Goal: Task Accomplishment & Management: Complete application form

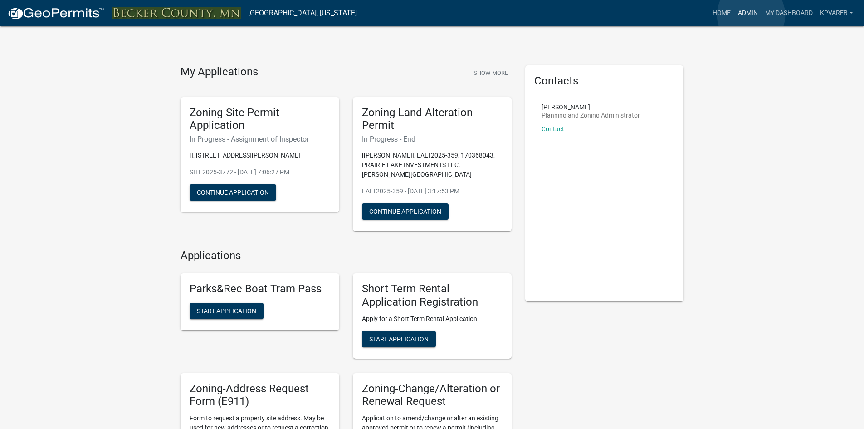
click at [751, 15] on link "Admin" at bounding box center [747, 13] width 27 height 17
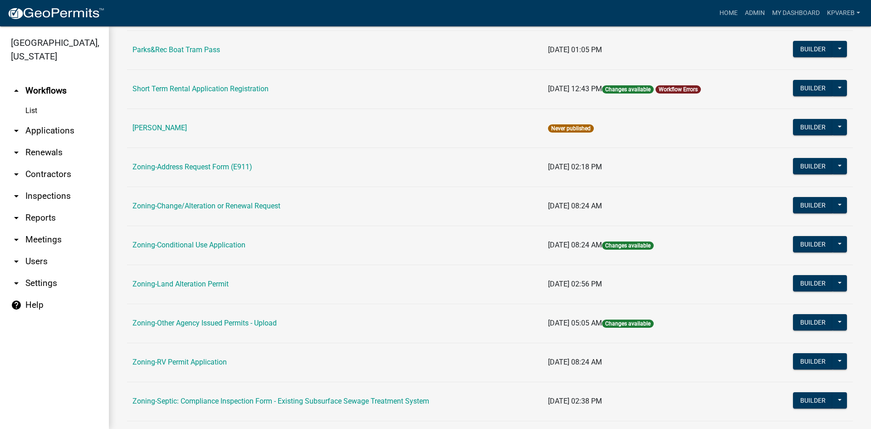
scroll to position [261, 0]
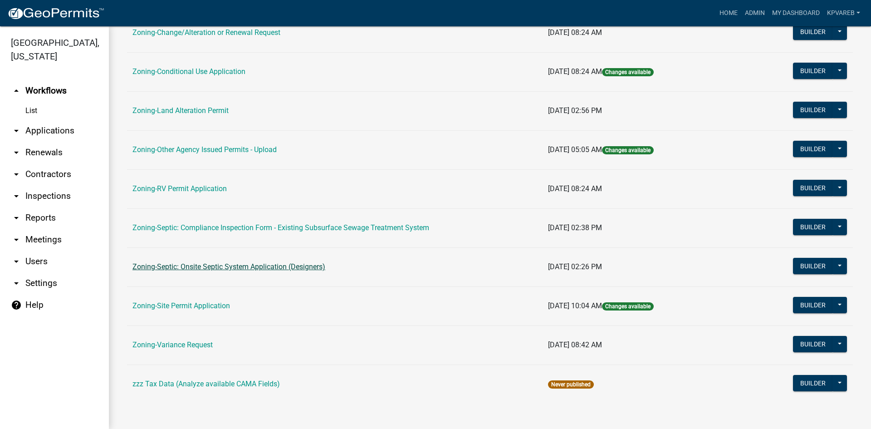
click at [226, 265] on link "Zoning-Septic: Onsite Septic System Application (Designers)" at bounding box center [228, 266] width 193 height 9
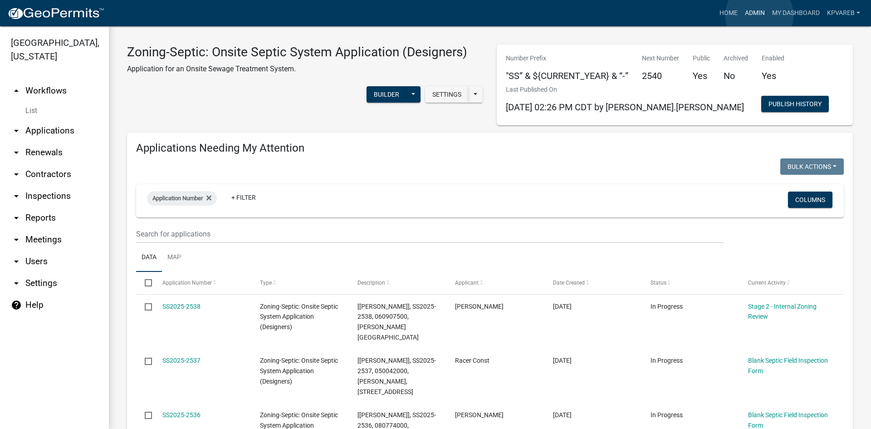
click at [759, 15] on link "Admin" at bounding box center [754, 13] width 27 height 17
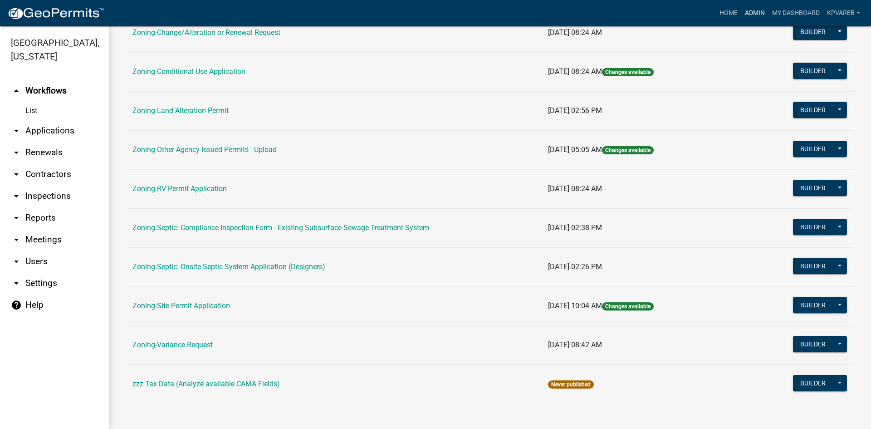
scroll to position [170, 0]
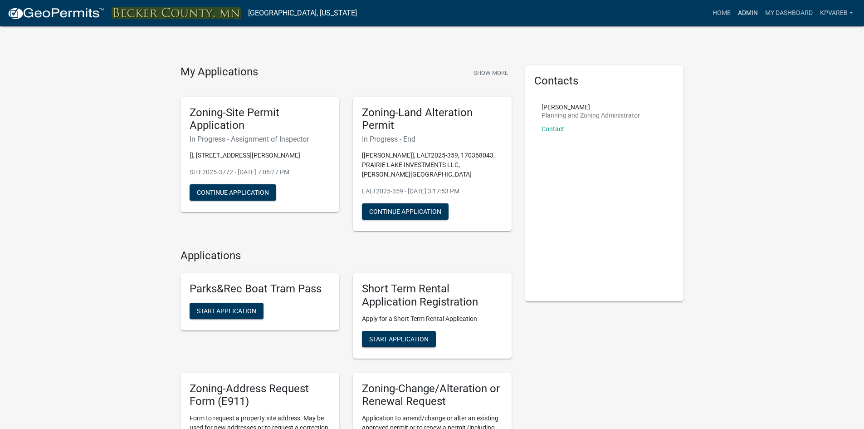
click at [752, 14] on link "Admin" at bounding box center [747, 13] width 27 height 17
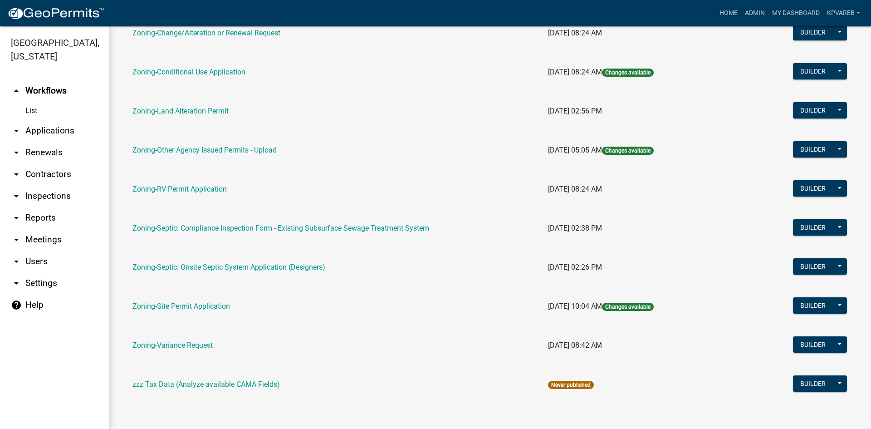
scroll to position [261, 0]
click at [283, 264] on link "Zoning-Septic: Onsite Septic System Application (Designers)" at bounding box center [228, 266] width 193 height 9
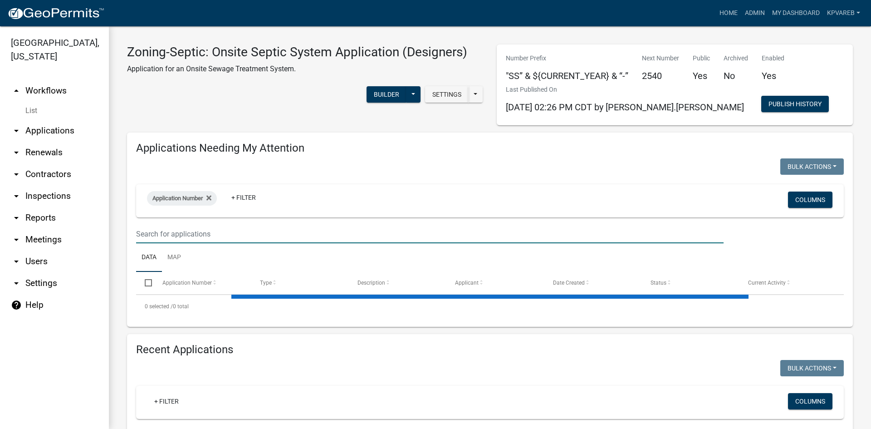
click at [176, 228] on input "text" at bounding box center [429, 234] width 587 height 19
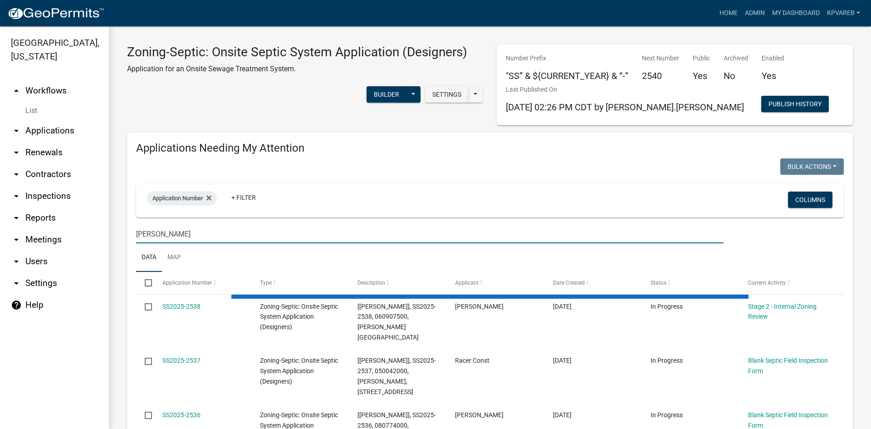
type input "renner"
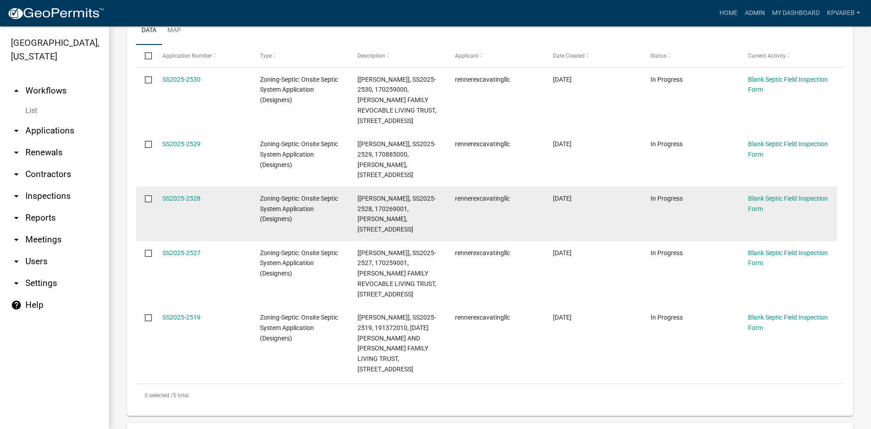
scroll to position [181, 0]
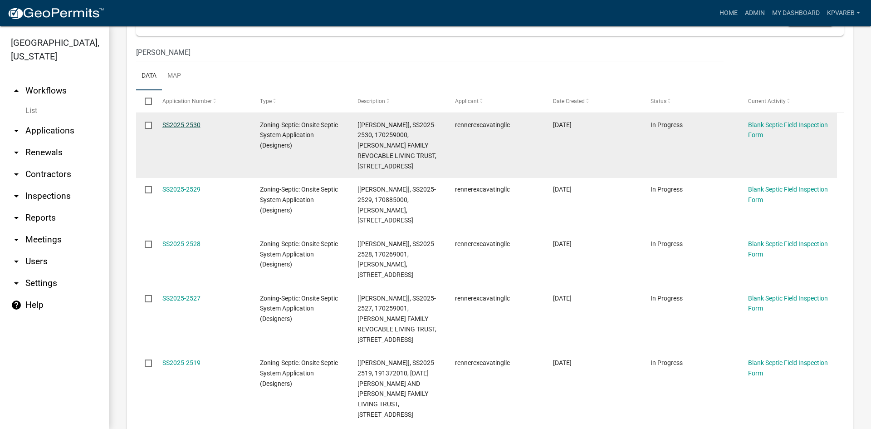
click at [178, 124] on link "SS2025-2530" at bounding box center [181, 124] width 38 height 7
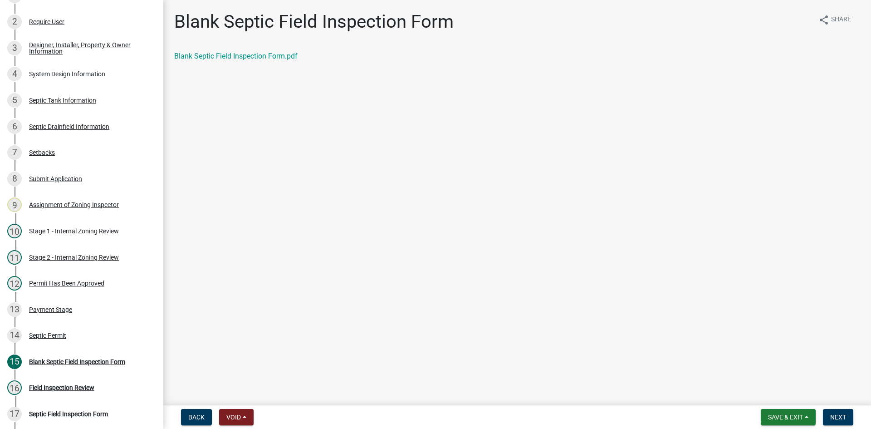
scroll to position [153, 0]
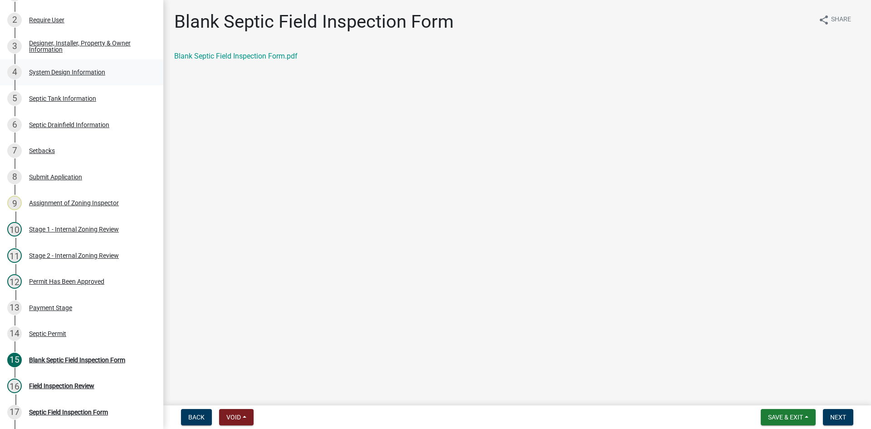
click at [69, 74] on div "System Design Information" at bounding box center [67, 72] width 76 height 6
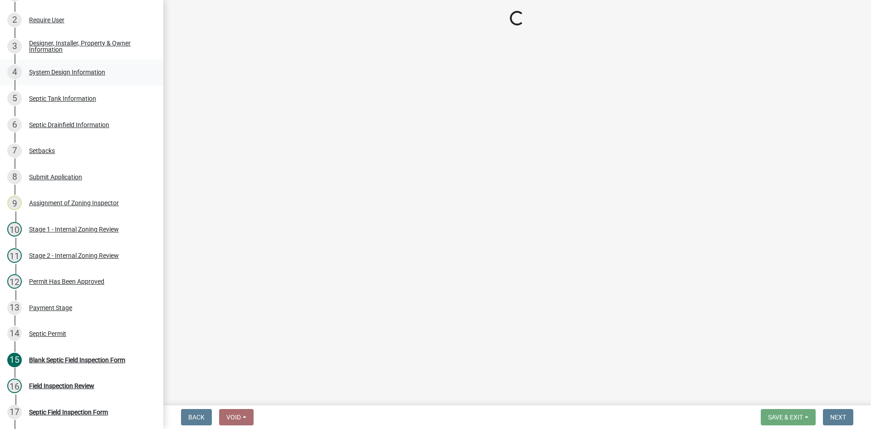
select select "8ba21533-2acf-4cc6-95e5-280e4aabd5a3"
select select "25258e87-3ef9-4f1c-a5f1-75a1d463abfb"
select select "011fbff4-a41d-4a75-9bd8-71c7e6c69e0d"
select select "85fdfef2-2683-4311-b5d5-5505f6411127"
select select "1002d2f5-04ee-41f0-9277-2fadb170a736"
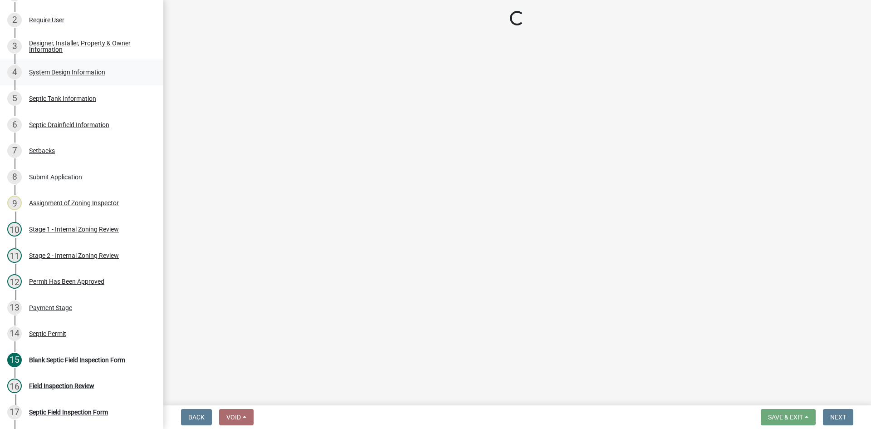
select select "ef698bf5-6172-44c1-9ffb-522c07469aed"
select select "a2b5ca25-65b1-425d-82c5-8881ea380237"
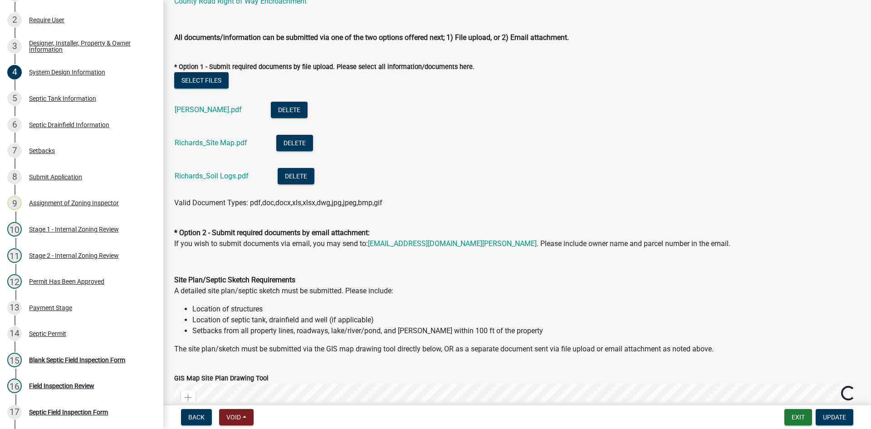
scroll to position [454, 0]
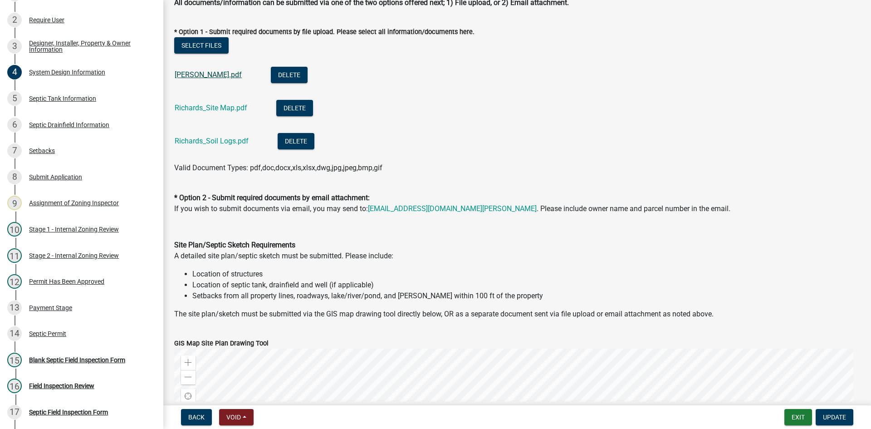
click at [224, 75] on link "Richards_Design.pdf" at bounding box center [208, 74] width 67 height 9
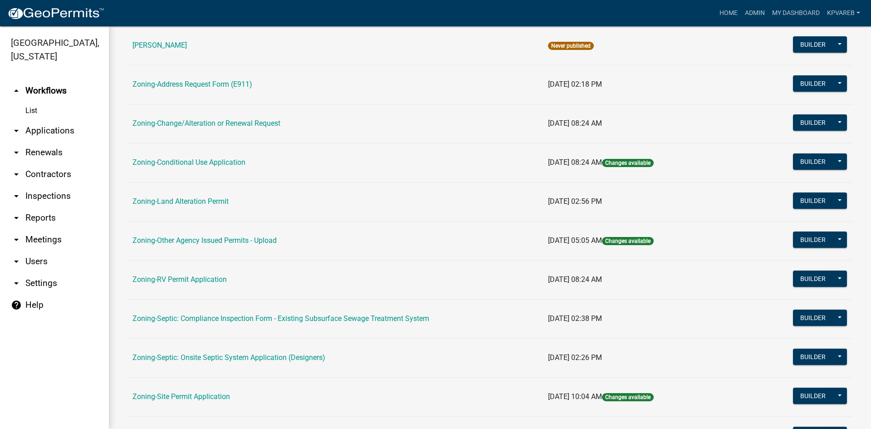
scroll to position [261, 0]
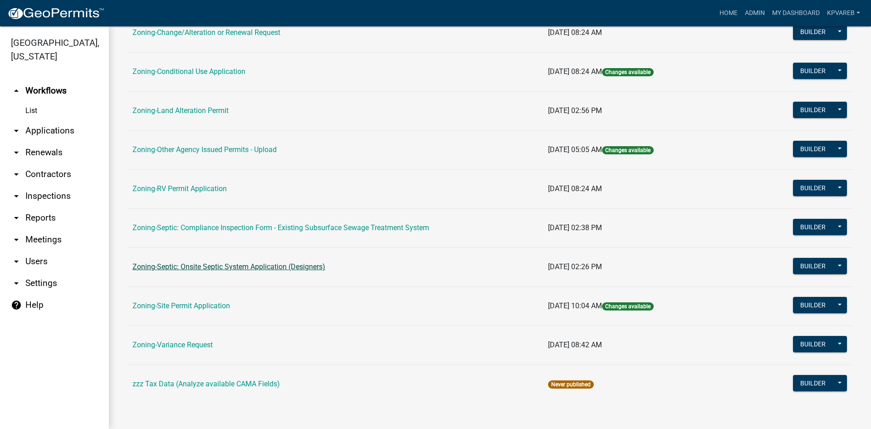
click at [285, 264] on link "Zoning-Septic: Onsite Septic System Application (Designers)" at bounding box center [228, 266] width 193 height 9
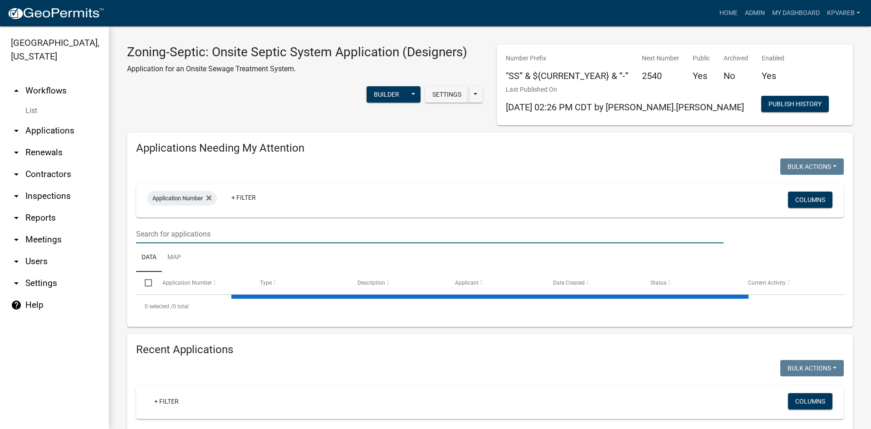
click at [183, 232] on input "text" at bounding box center [429, 234] width 587 height 19
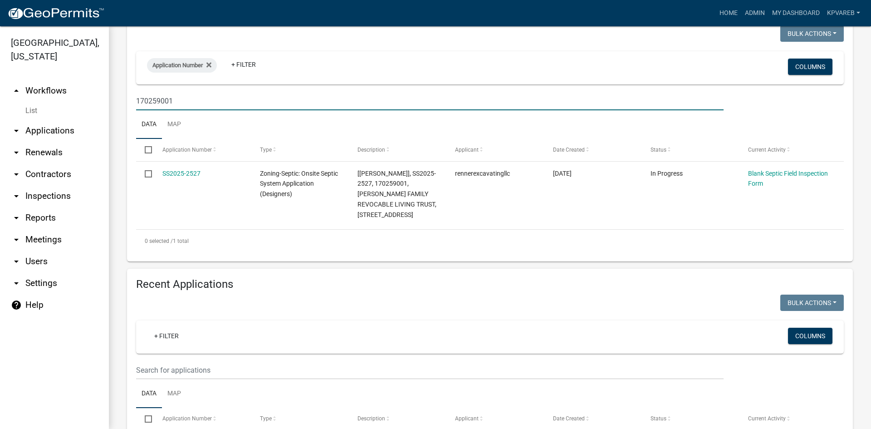
scroll to position [136, 0]
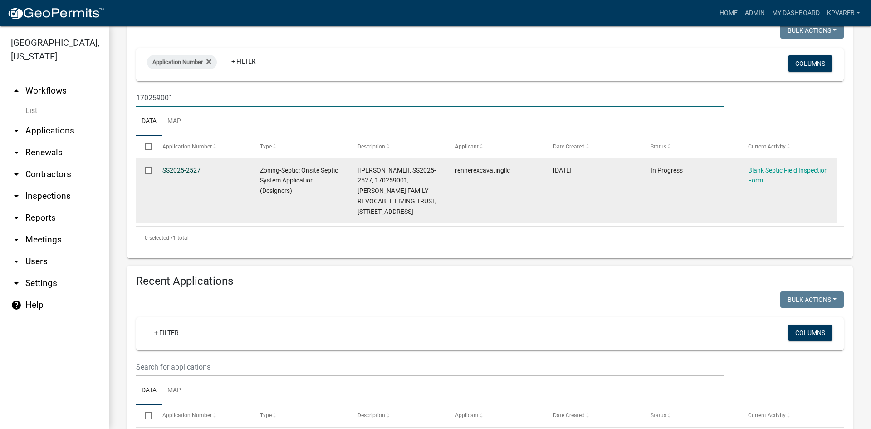
type input "170259001"
click at [195, 171] on link "SS2025-2527" at bounding box center [181, 169] width 38 height 7
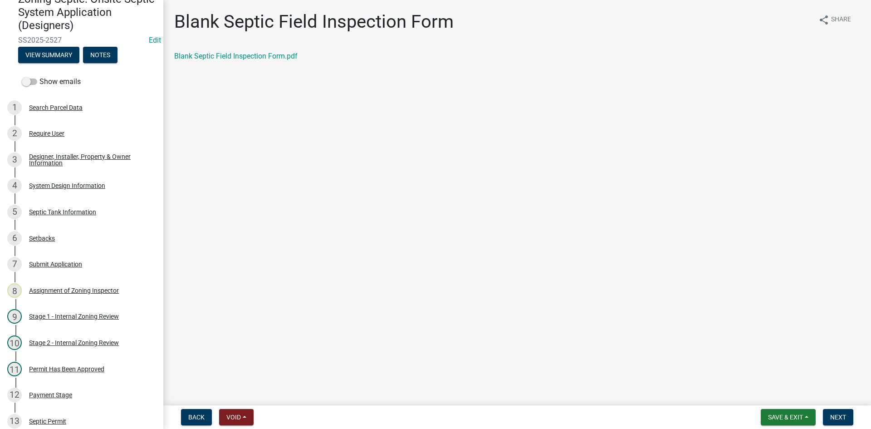
scroll to position [70, 0]
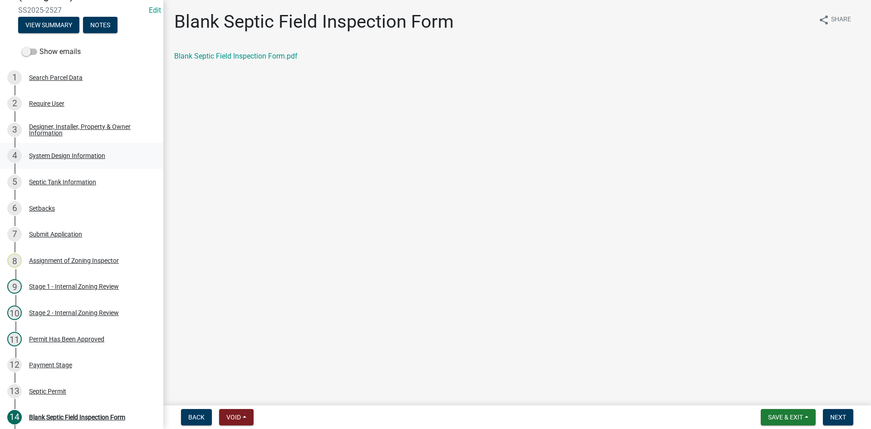
click at [93, 157] on div "System Design Information" at bounding box center [67, 155] width 76 height 6
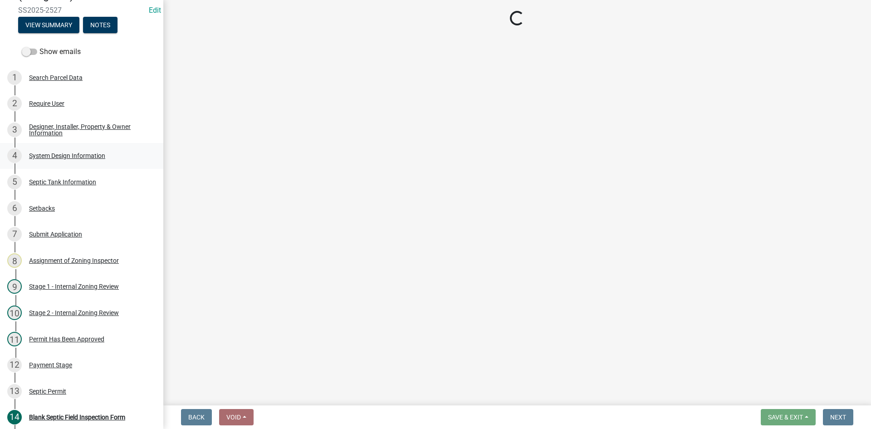
select select "454a198f-2b5b-4bb2-b044-9e5b1e604e9c"
select select "d11049ea-91d0-42ef-8f23-5bc08afa6acf"
select select "011fbff4-a41d-4a75-9bd8-71c7e6c69e0d"
select select "85fdfef2-2683-4311-b5d5-5505f6411127"
select select "ba735beb-519e-40f0-ae20-62d65fc4c46b"
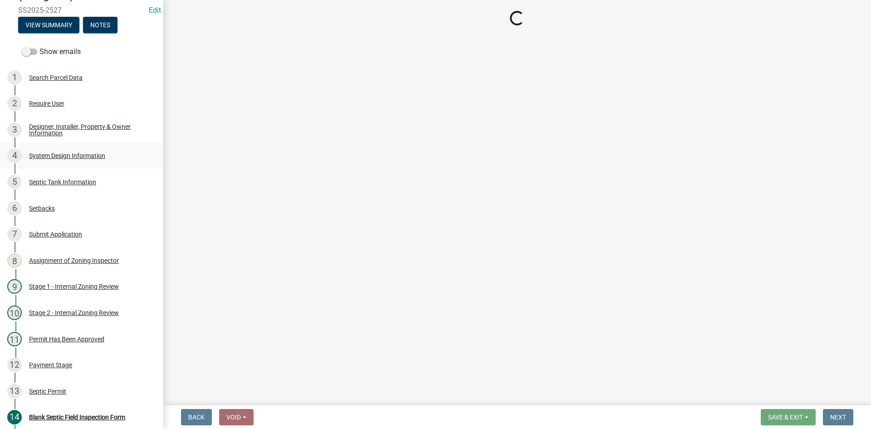
select select "ef698bf5-6172-44c1-9ffb-522c07469aed"
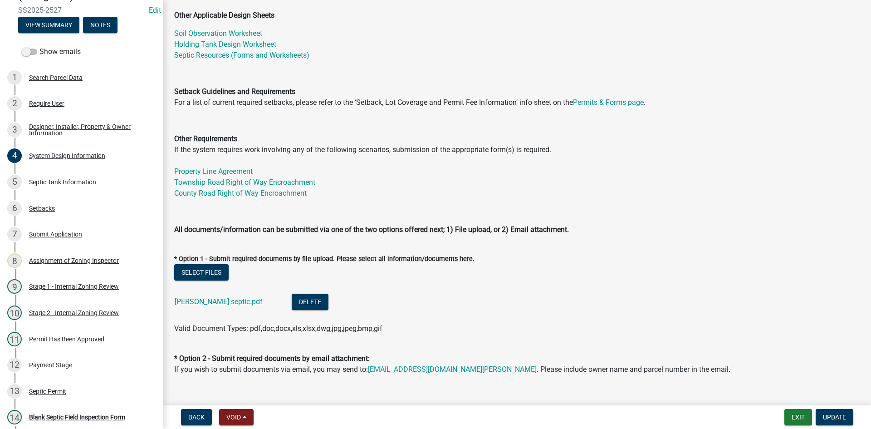
scroll to position [318, 0]
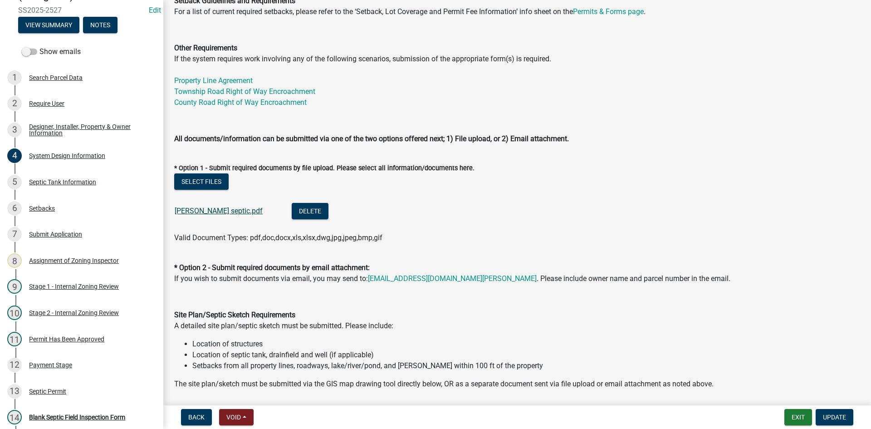
click at [225, 210] on link "[PERSON_NAME] septic.pdf" at bounding box center [219, 210] width 88 height 9
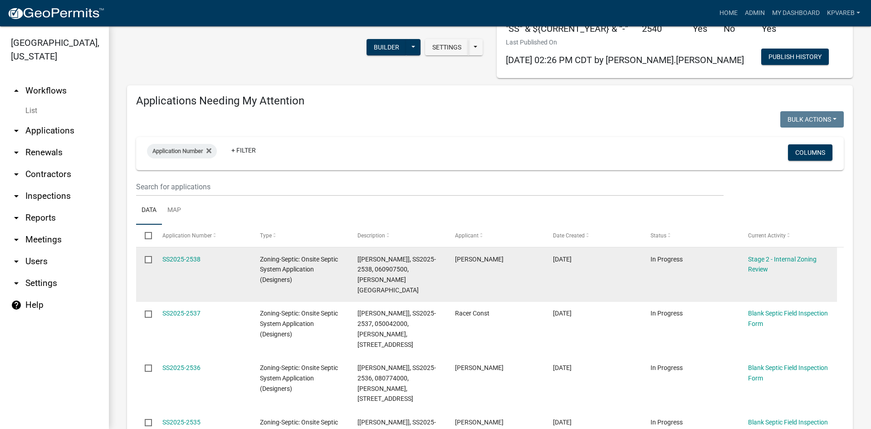
scroll to position [91, 0]
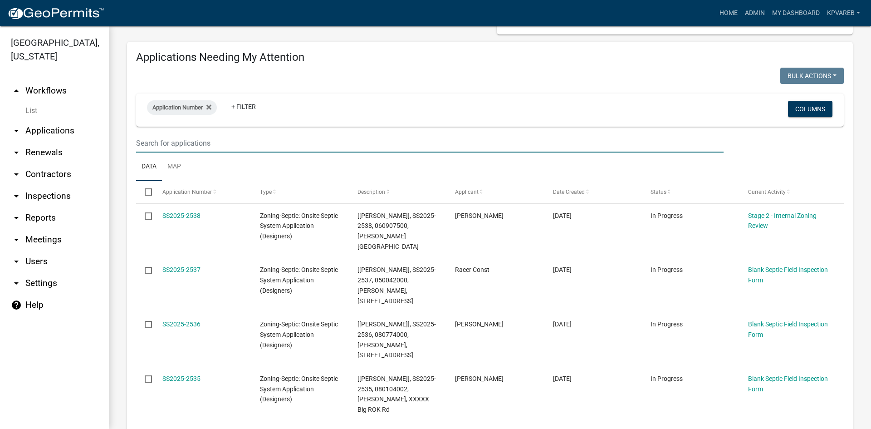
click at [162, 137] on input "text" at bounding box center [429, 143] width 587 height 19
paste input "170259001"
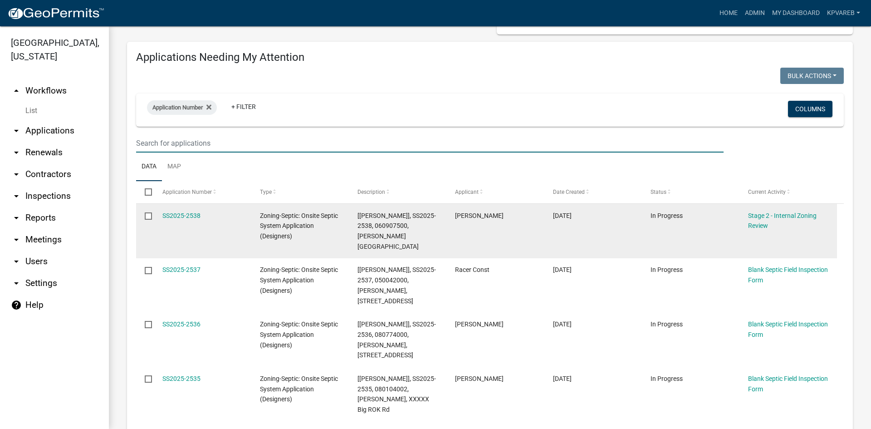
type input "170259001"
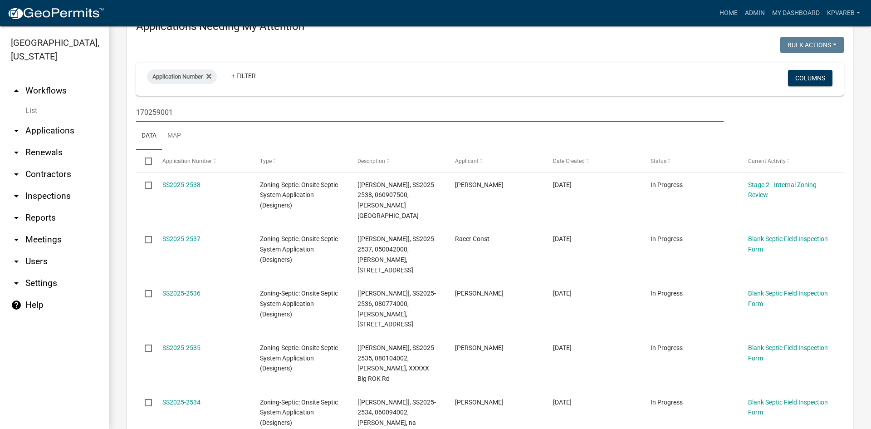
scroll to position [136, 0]
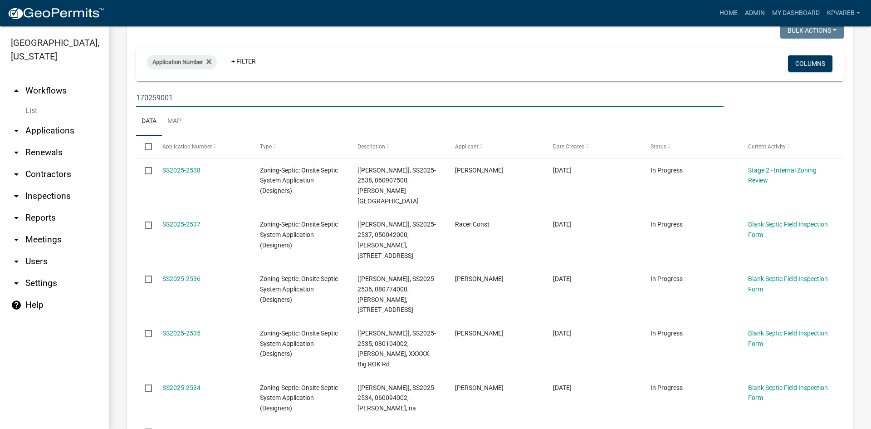
drag, startPoint x: 172, startPoint y: 97, endPoint x: 132, endPoint y: 95, distance: 40.4
click at [93, 99] on div "Becker County, Minnesota arrow_drop_up Workflows List arrow_drop_down Applicati…" at bounding box center [435, 227] width 871 height 402
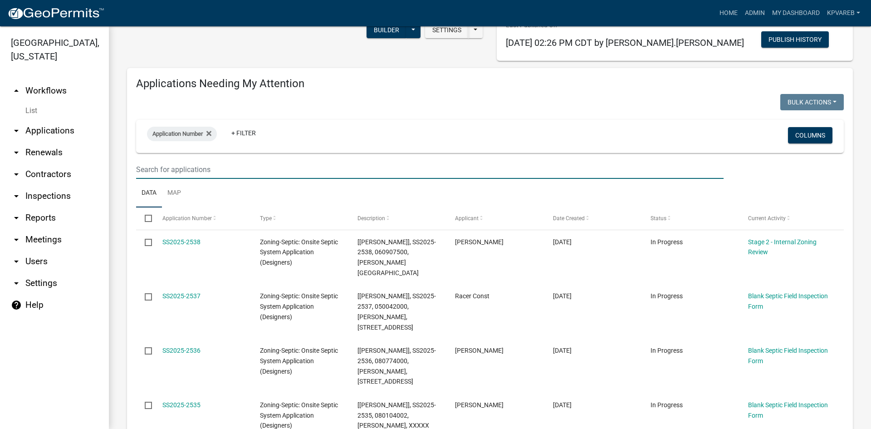
scroll to position [0, 0]
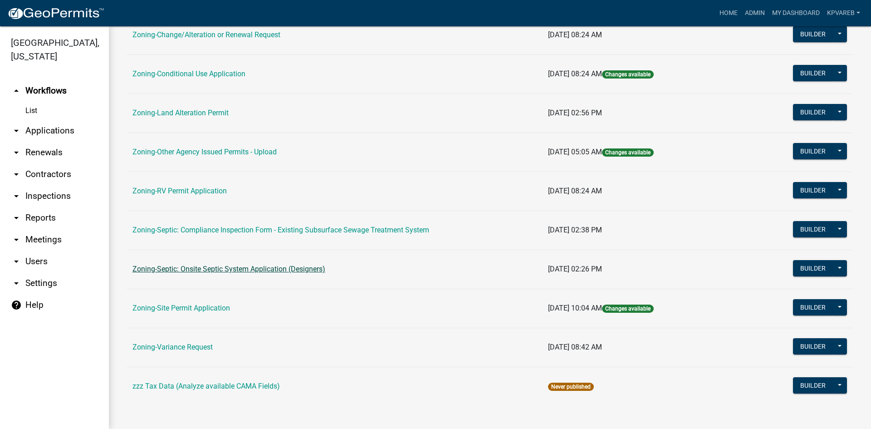
scroll to position [261, 0]
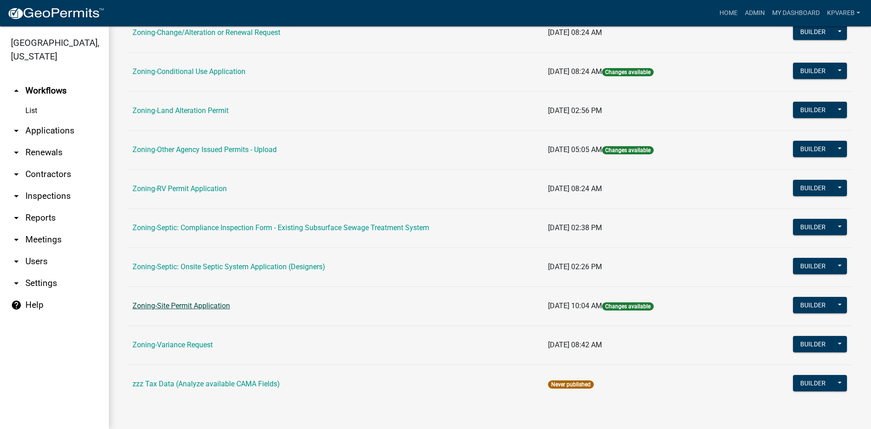
click at [216, 308] on link "Zoning-Site Permit Application" at bounding box center [181, 305] width 98 height 9
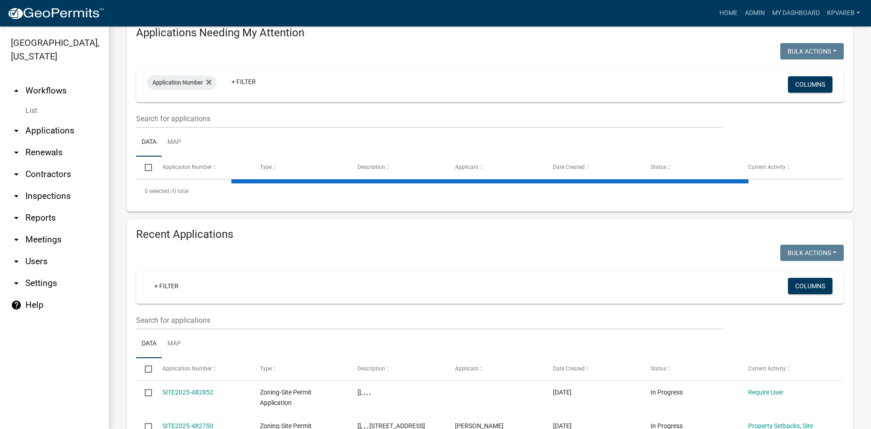
scroll to position [136, 0]
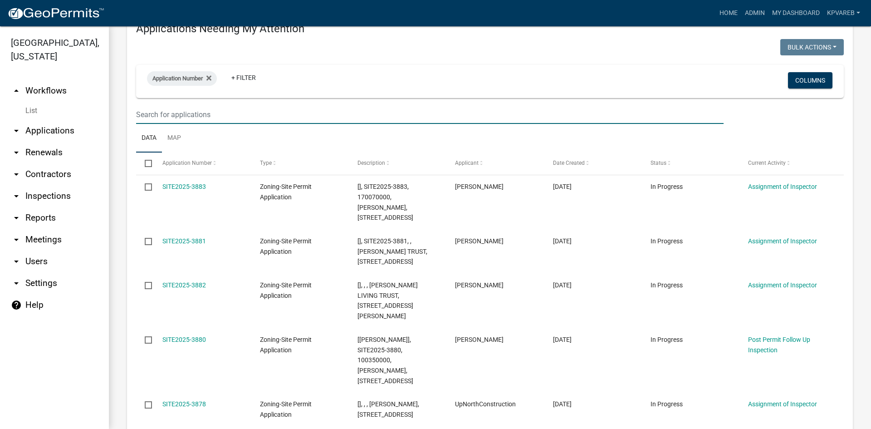
click at [154, 116] on input "text" at bounding box center [429, 114] width 587 height 19
paste input "170259001"
type input "170259001"
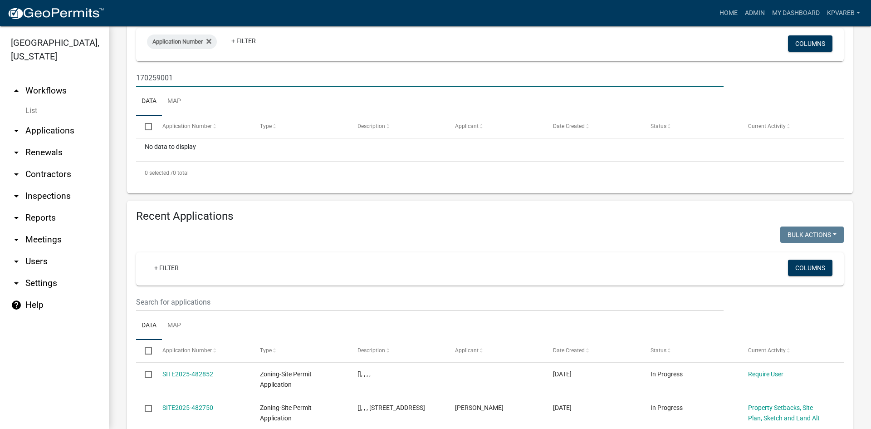
scroll to position [318, 0]
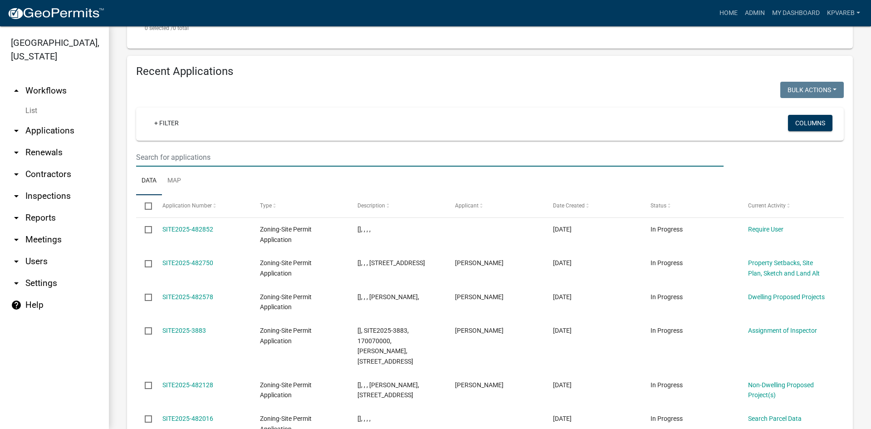
click at [149, 152] on input "text" at bounding box center [429, 157] width 587 height 19
paste input "170259001"
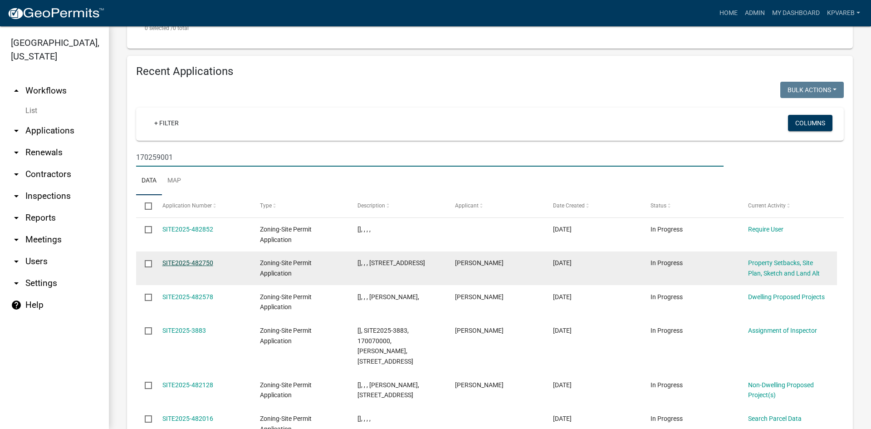
type input "170259001"
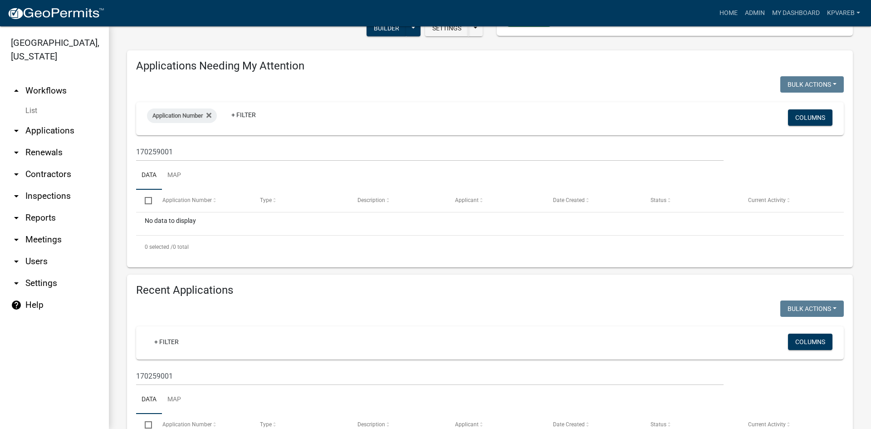
scroll to position [43, 0]
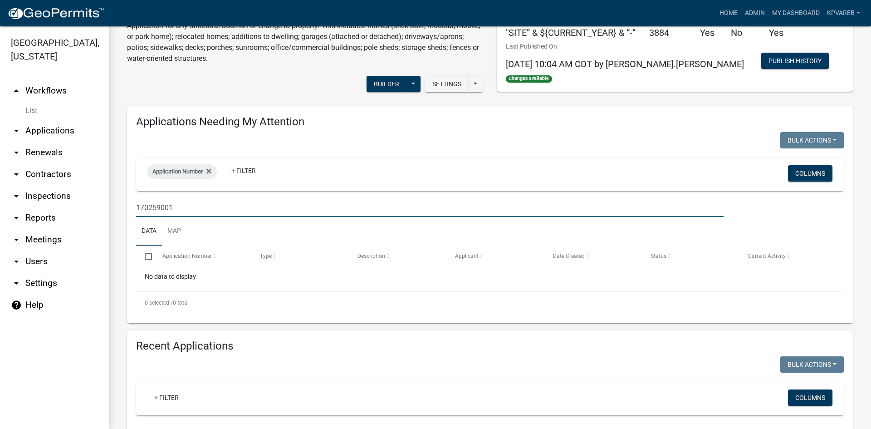
drag, startPoint x: 153, startPoint y: 205, endPoint x: 252, endPoint y: 205, distance: 98.9
click at [251, 205] on input "170259001" at bounding box center [429, 207] width 587 height 19
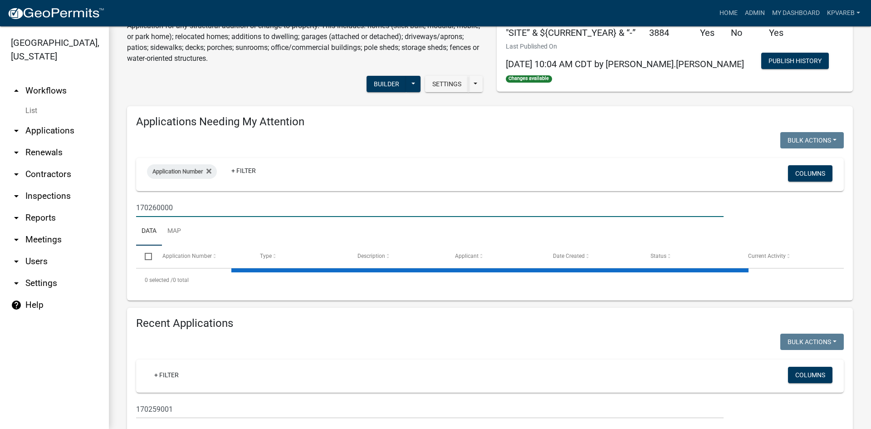
click at [178, 210] on input "170260000" at bounding box center [429, 207] width 587 height 19
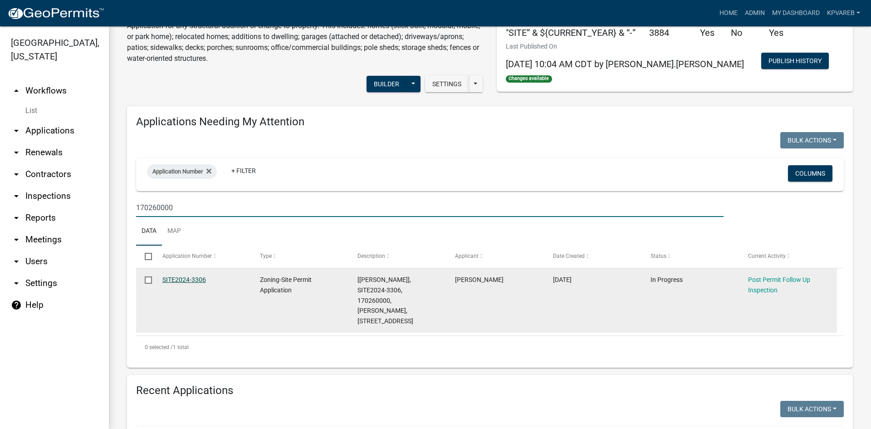
type input "170260000"
click at [196, 278] on link "SITE2024-3306" at bounding box center [184, 279] width 44 height 7
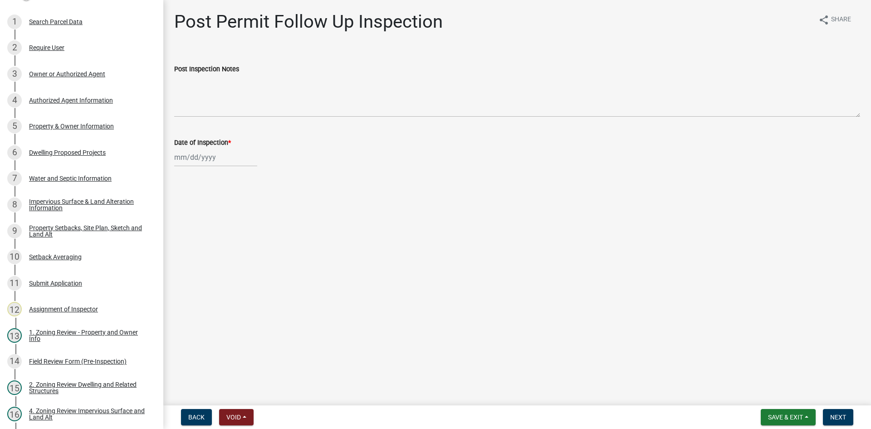
scroll to position [111, 0]
click at [83, 154] on div "Dwelling Proposed Projects" at bounding box center [67, 154] width 77 height 6
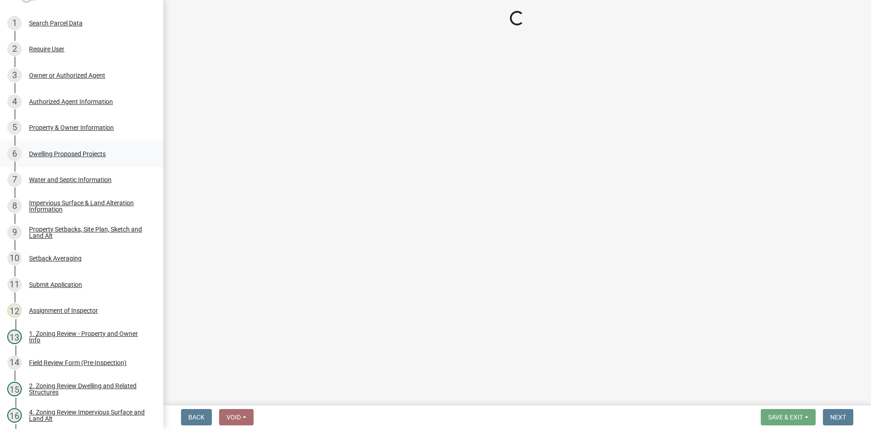
select select "5b8abcc6-67f7-49fb-8f25-c295ccc2b339"
select select "ba56d9f6-ced5-4c38-bdcc-33bfa85ac6de"
select select "f4ae0446-41fa-4afd-99aa-409617c58827"
select select "e13aacd2-5b16-46a8-9c16-26b3d7b1c810"
select select "ec0fa807-6504-41c2-891d-dbc427189cde"
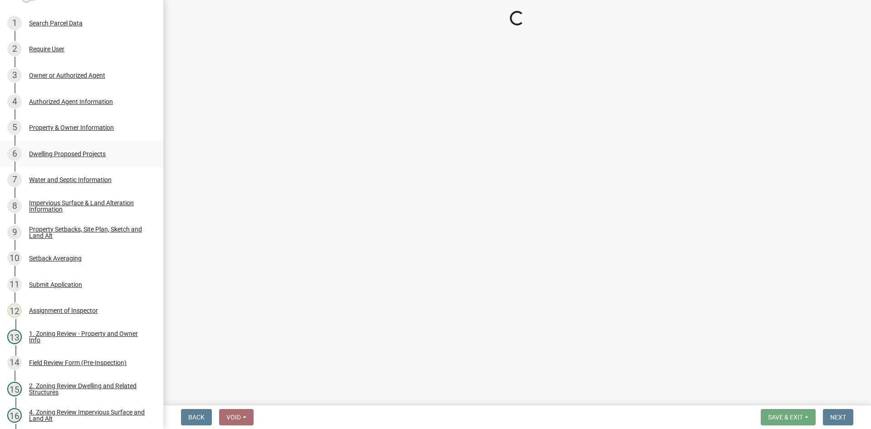
select select "247d334f-ddb5-435c-9042-0e10186c5422"
select select "c6a0a915-8859-4117-97a8-42e675f9bace"
select select "638dddef-31f4-4d73-b0b5-0ffc7b344434"
select select "e54322ba-eceb-4de2-a596-ac40585df8a4"
select select "8786fdd2-7f96-462d-8069-e958fae6b9a0"
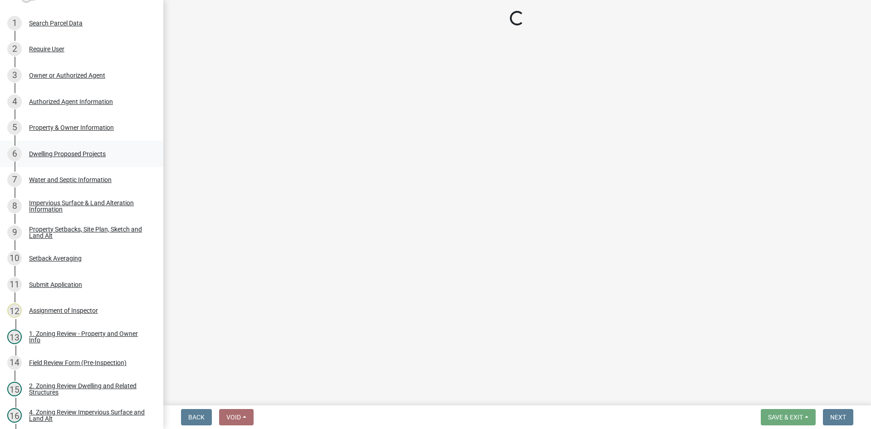
select select "59dc9cee-723e-448c-a454-fe3238b55aba"
select select "75cb6c0c-1bab-4101-a7ce-eb87cbd598c1"
select select "cbc699c5-a6de-4f3d-a533-ae678b946106"
select select "8e4dc0e1-7dfa-4afc-85b9-5ad40795f204"
select select "107cbe59-677b-44f2-96fc-816b282ebb79"
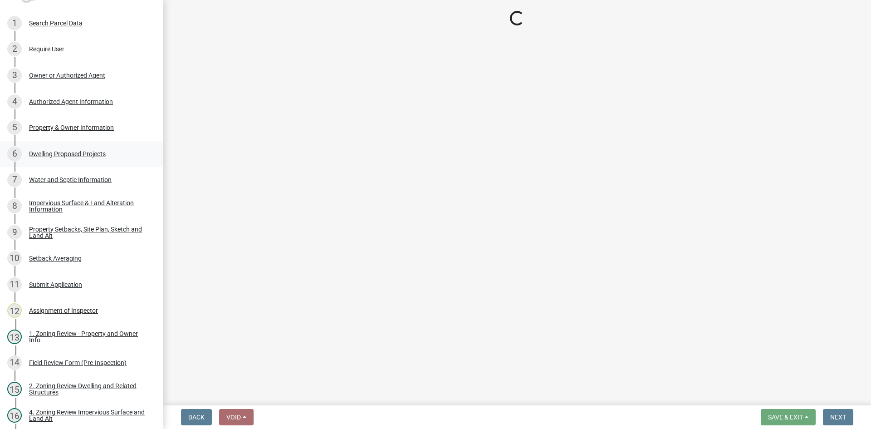
select select "beadd2dd-8960-4720-a713-fac19c5075c6"
select select "7f420323-49a9-4fd0-9441-05b3dc777552"
select select "ec305202-ae01-487b-b5e4-3a5aacc1e384"
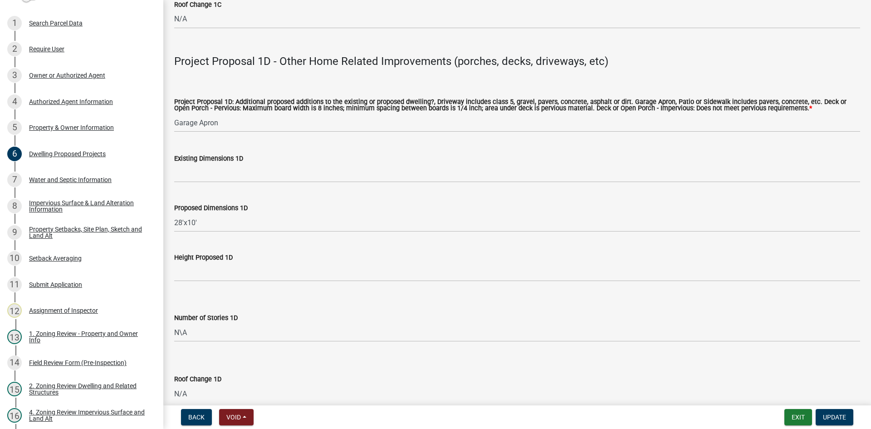
scroll to position [2160, 0]
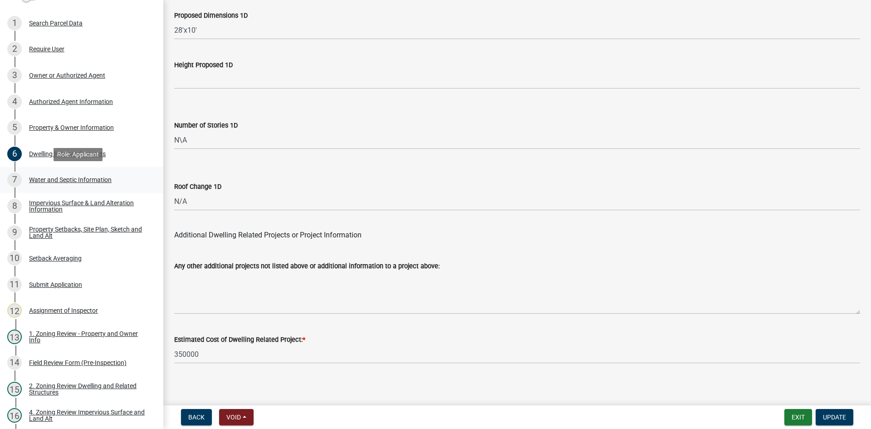
click at [80, 180] on div "Water and Septic Information" at bounding box center [70, 179] width 83 height 6
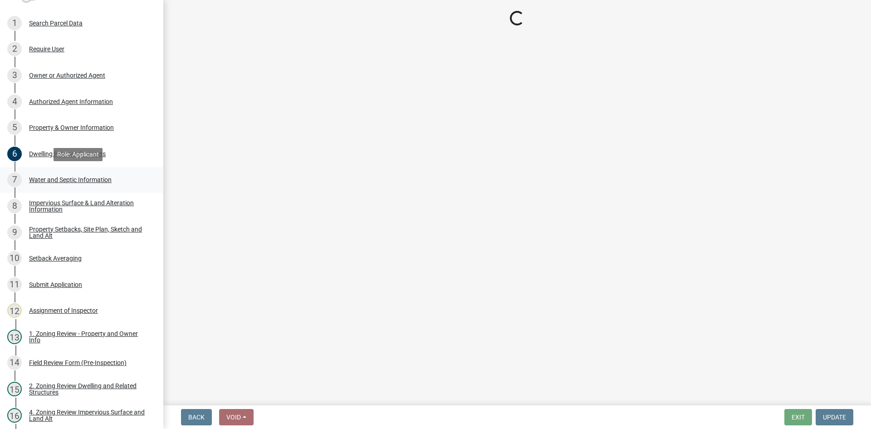
select select "9c51a48b-0bee-4836-8d5c-beab6e77ad2a"
select select "4828487e-2007-429b-991d-671fae0459c9"
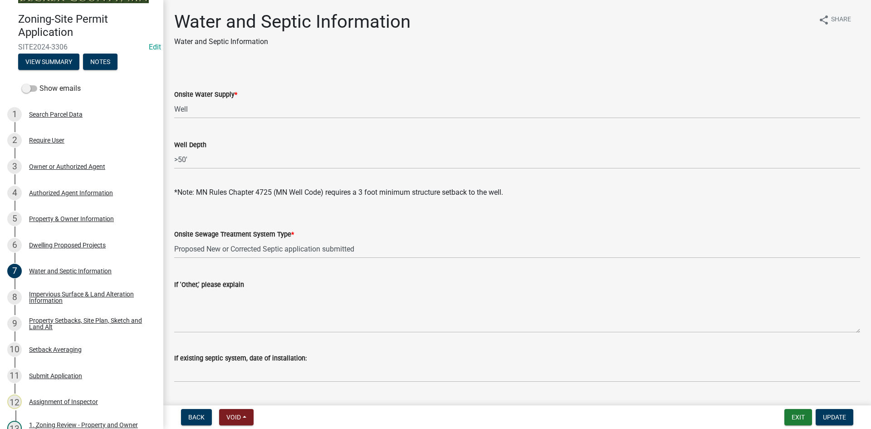
scroll to position [94, 0]
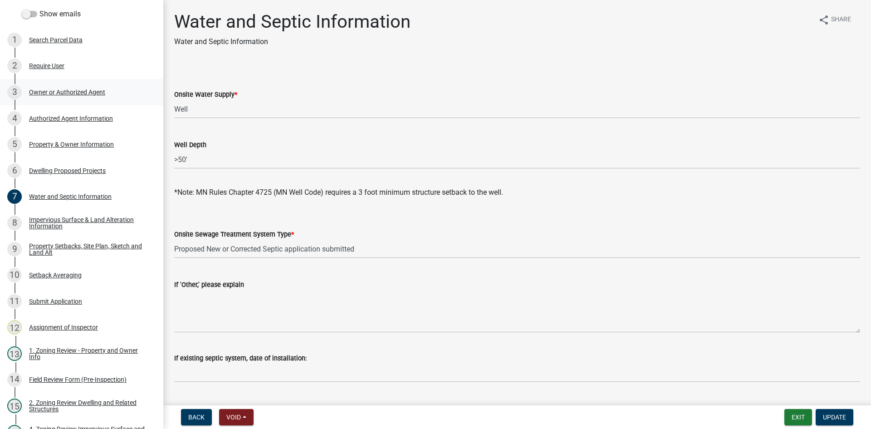
click at [91, 94] on div "Owner or Authorized Agent" at bounding box center [67, 92] width 76 height 6
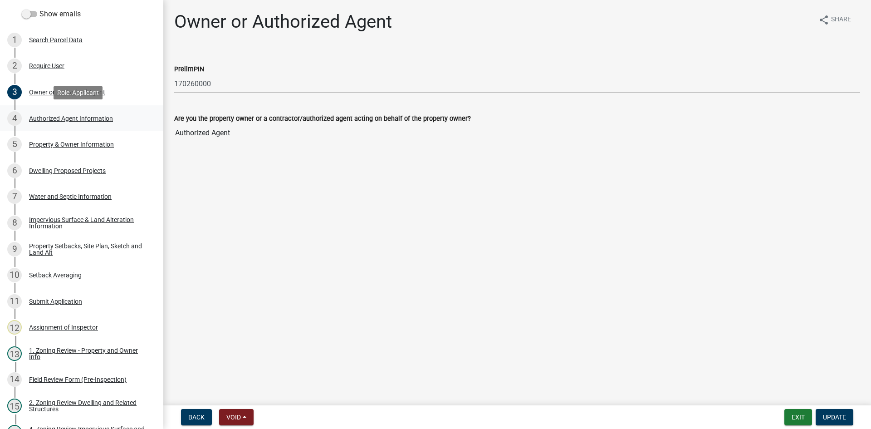
click at [86, 120] on div "Authorized Agent Information" at bounding box center [71, 118] width 84 height 6
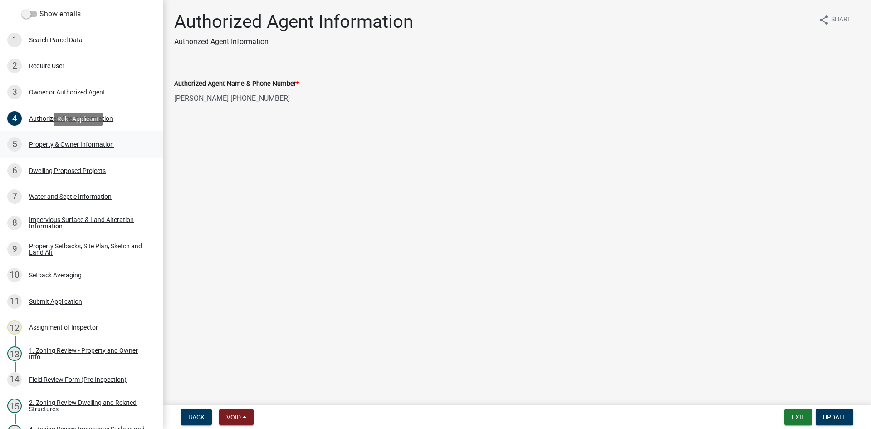
click at [87, 155] on link "5 Property & Owner Information" at bounding box center [81, 144] width 163 height 26
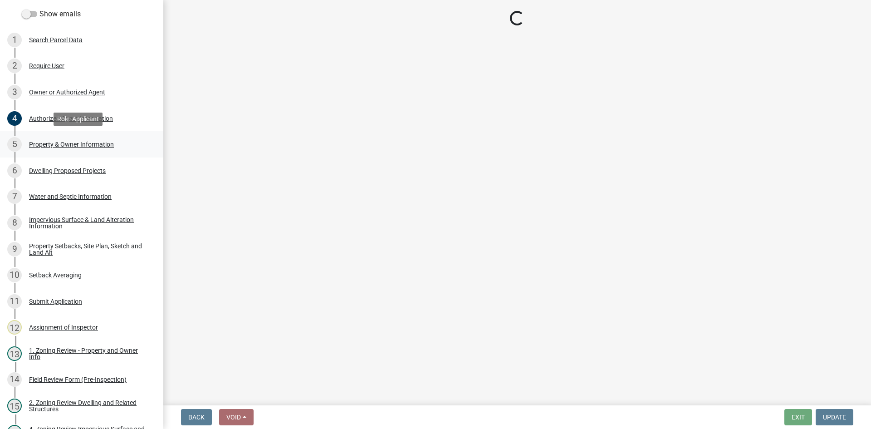
click at [91, 144] on div "Property & Owner Information" at bounding box center [71, 144] width 85 height 6
select select "9bce286e-d536-49ff-bab3-4b7d67f0814c"
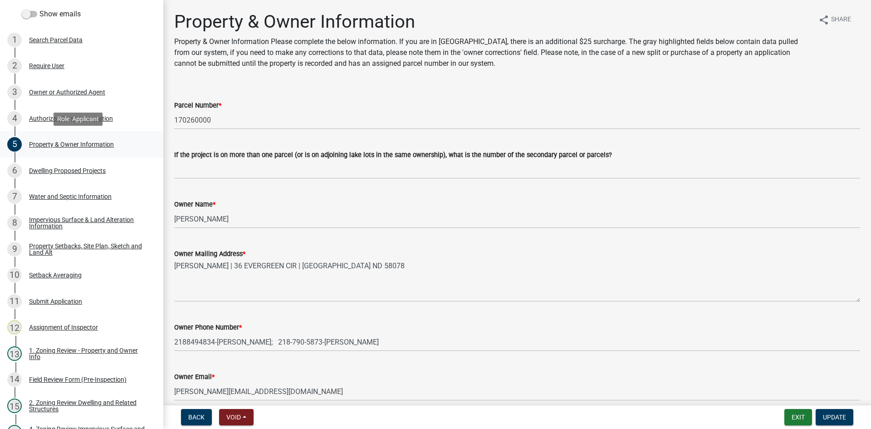
select select "9bce286e-d536-49ff-bab3-4b7d67f0814c"
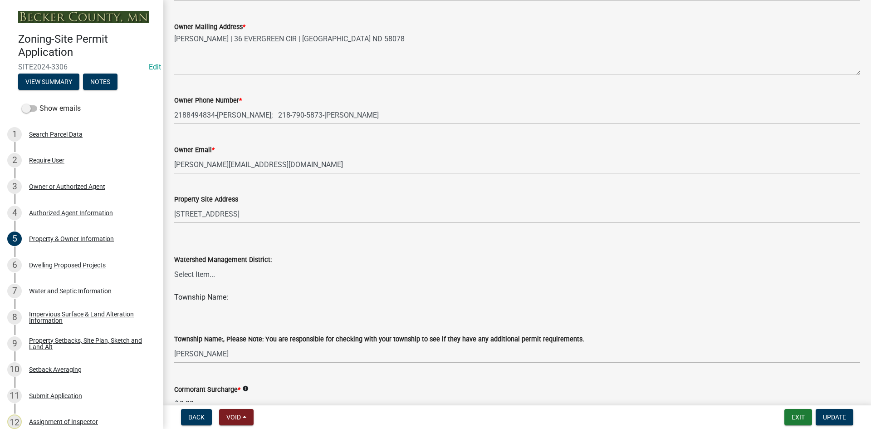
scroll to position [0, 0]
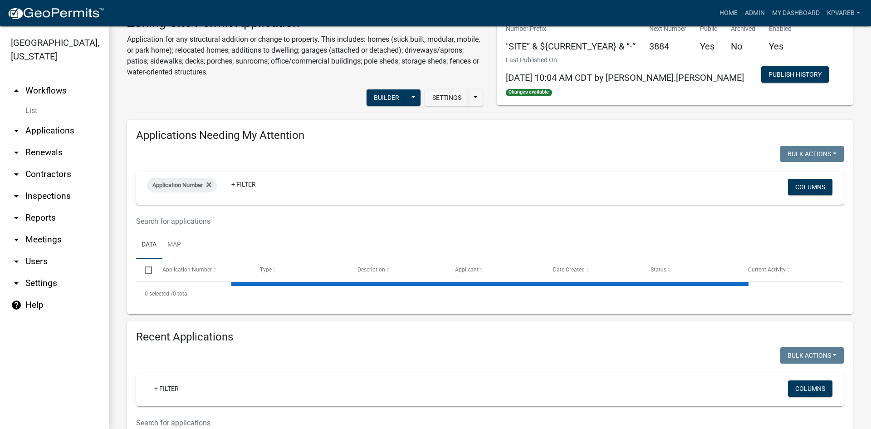
scroll to position [45, 0]
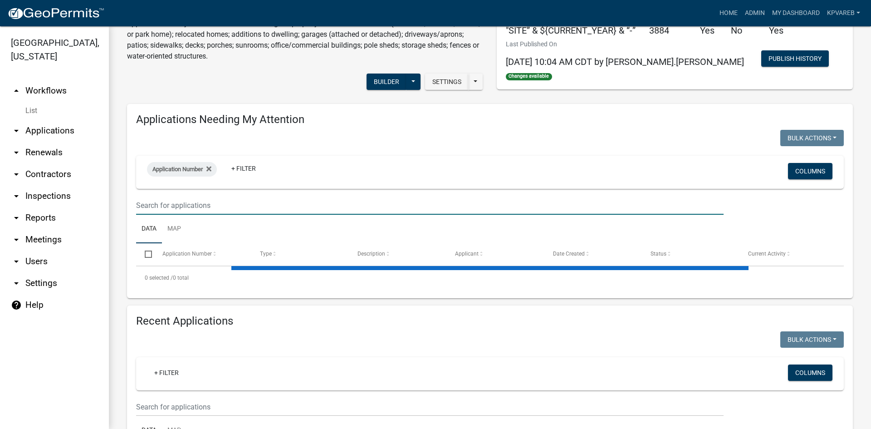
click at [166, 205] on input "text" at bounding box center [429, 205] width 587 height 19
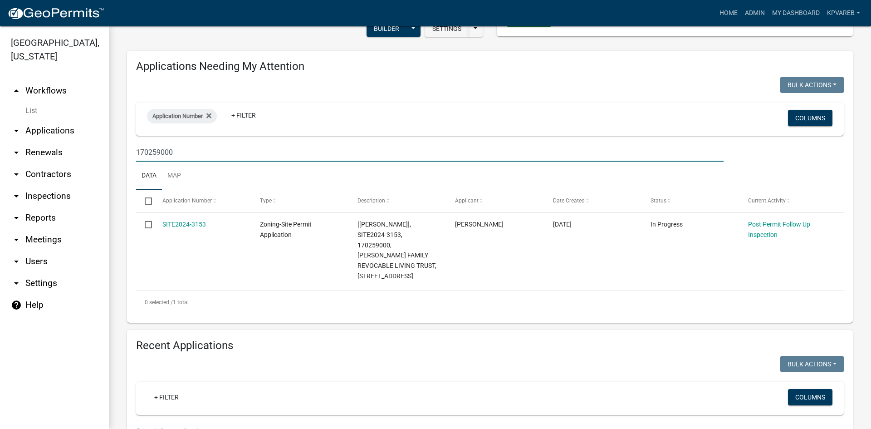
scroll to position [181, 0]
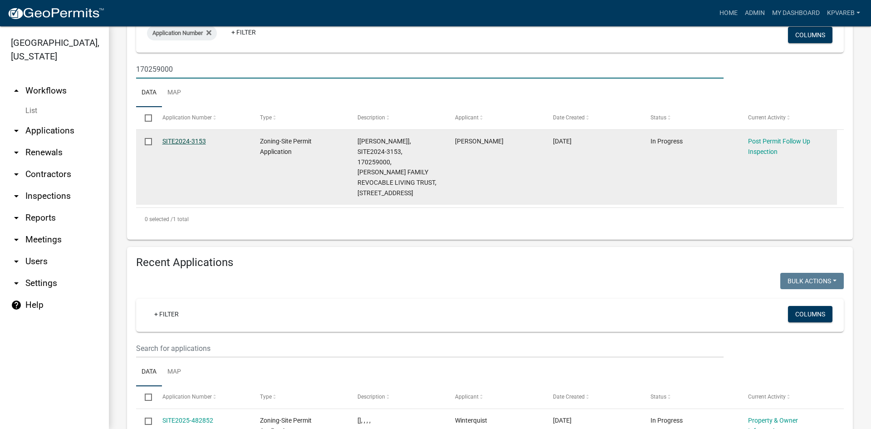
type input "170259000"
click at [189, 138] on link "SITE2024-3153" at bounding box center [184, 140] width 44 height 7
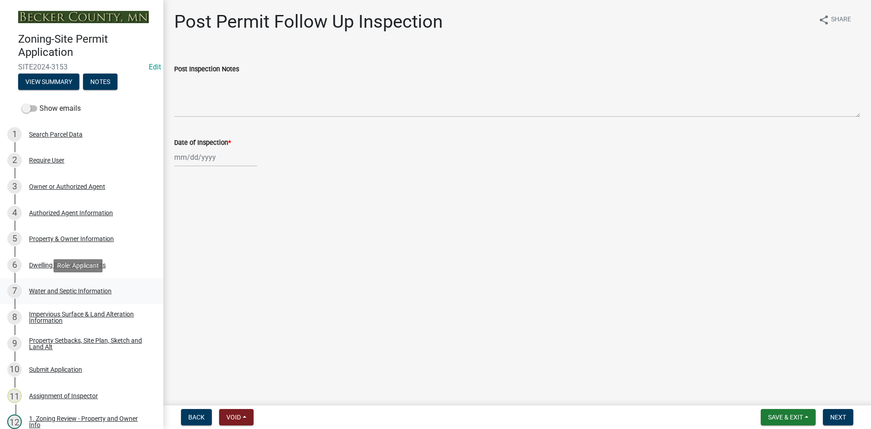
click at [89, 290] on div "Water and Septic Information" at bounding box center [70, 291] width 83 height 6
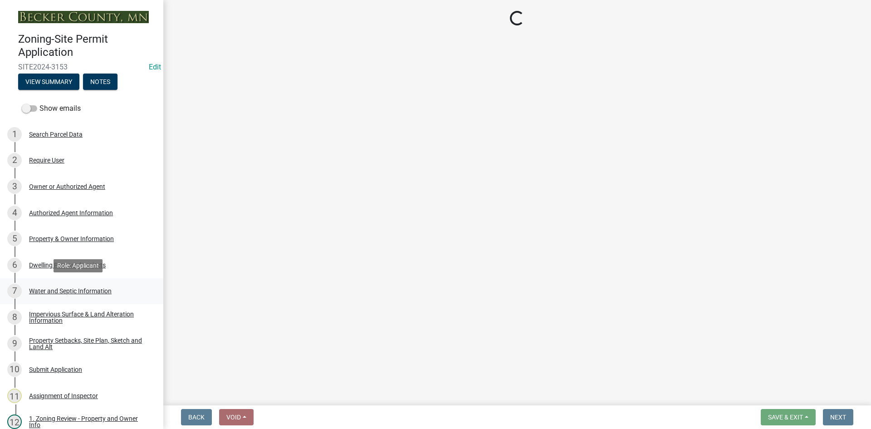
select select "295c6ba3-00c2-4229-aea3-8b4be6316de8"
select select "4828487e-2007-429b-991d-671fae0459c9"
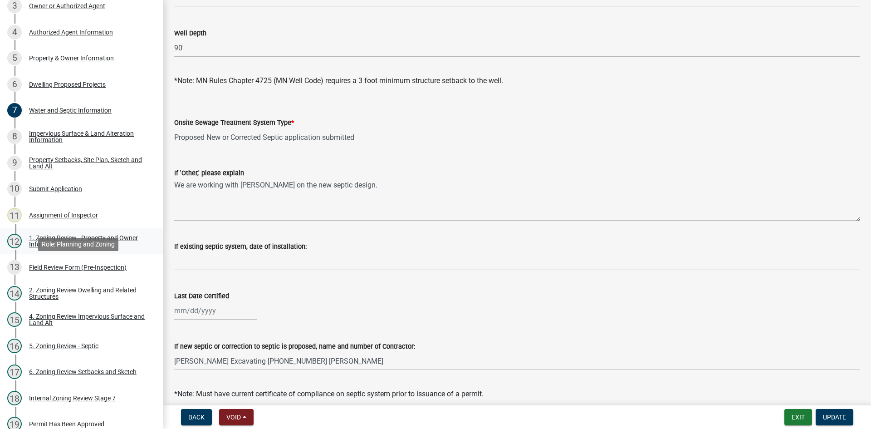
scroll to position [181, 0]
click at [67, 160] on div "Property Setbacks, Site Plan, Sketch and Land Alt" at bounding box center [89, 162] width 120 height 13
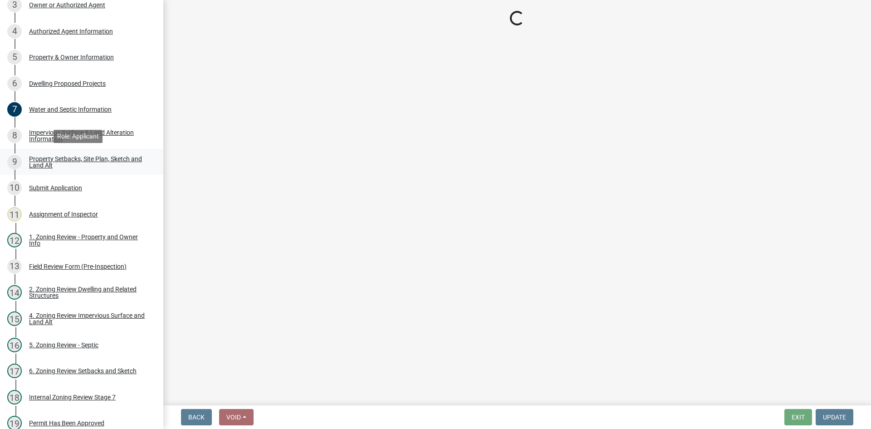
select select "7b13c63f-e699-4112-b373-98fbd28ec536"
select select "d831abd6-69dc-4cfd-a389-e0e69ee6df9d"
select select "b56a4575-9846-47cf-8067-c59a4853da22"
select select "12f785fb-c378-4b18-841c-21c73dc99083"
select select "e8ab2dc3-aa3f-46f3-9b4a-37eb25ad84af"
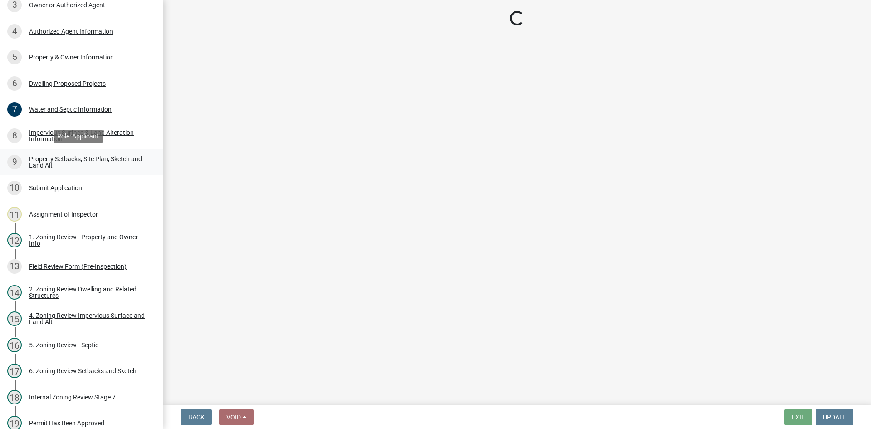
select select "27b2a8b4-abf6-463e-8c0c-7c5d2b4fe26f"
select select "5ad4ab64-b44e-481c-9000-9e5907aa74e1"
select select "a96800da-4e88-4c62-b1ff-2cd17f9e3346"
select select "c8b8ea71-7088-4e87-a493-7bc88cc2835b"
select select "1418c7e3-4054-4b00-84b5-d09b9560f30a"
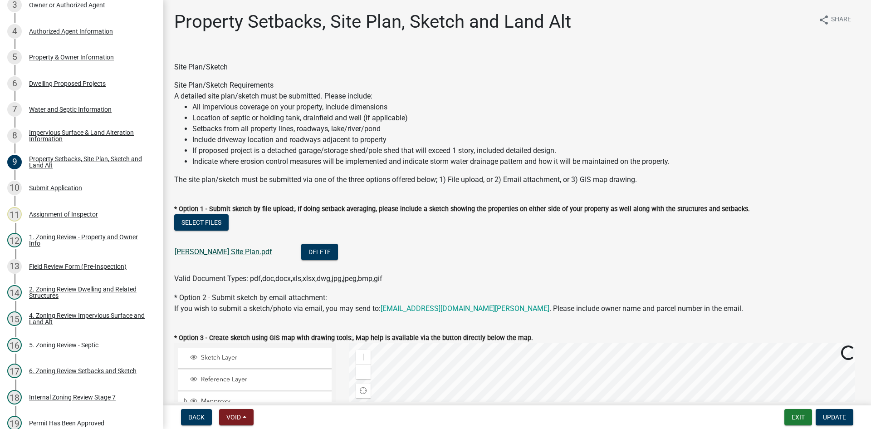
click at [221, 252] on link "Richards Site Plan.pdf" at bounding box center [224, 251] width 98 height 9
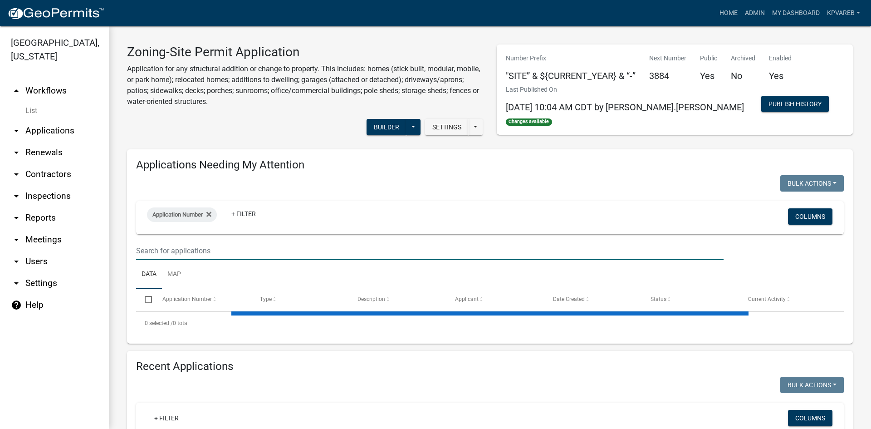
click at [162, 247] on input "text" at bounding box center [429, 250] width 587 height 19
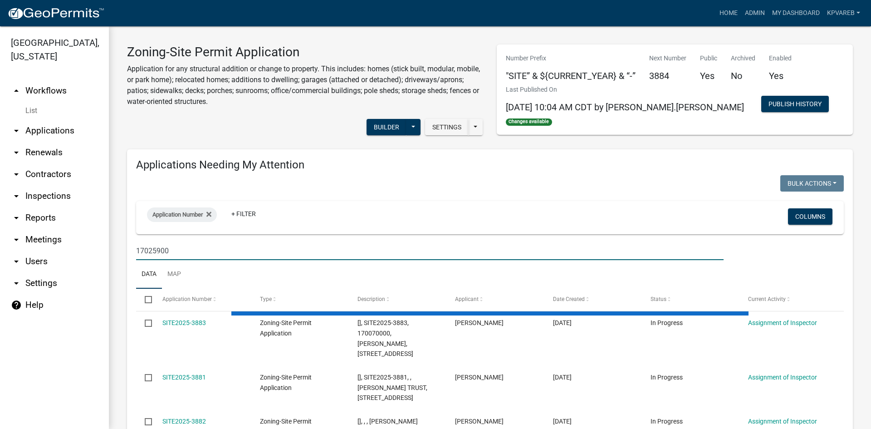
type input "170259001"
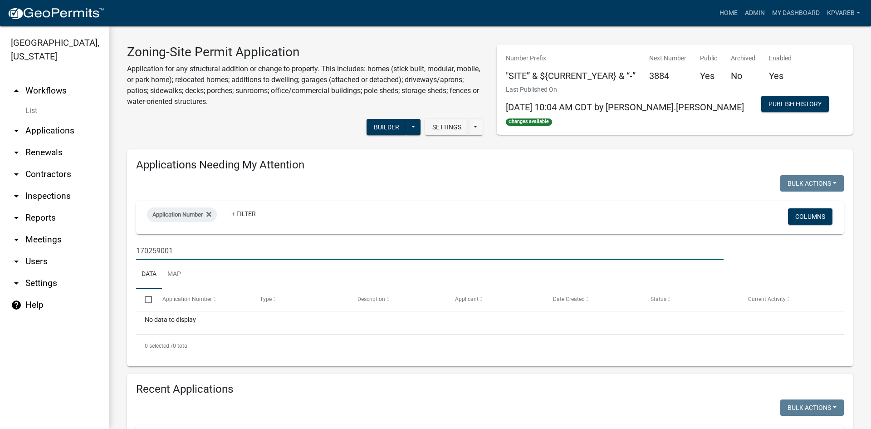
drag, startPoint x: 137, startPoint y: 250, endPoint x: 186, endPoint y: 256, distance: 49.4
click at [186, 256] on input "170259001" at bounding box center [429, 250] width 587 height 19
drag, startPoint x: 146, startPoint y: 256, endPoint x: 151, endPoint y: 252, distance: 5.8
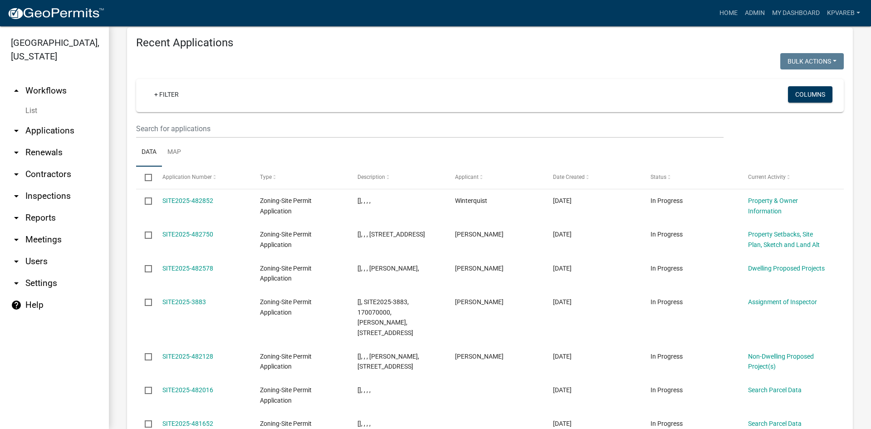
scroll to position [408, 0]
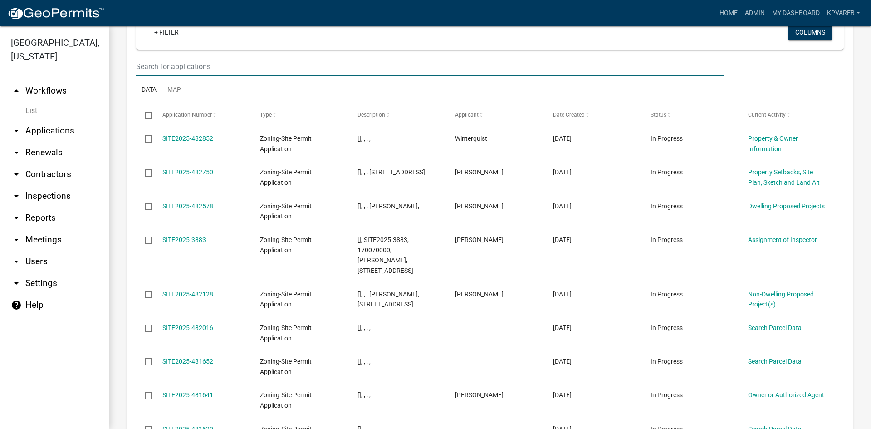
click at [151, 66] on input "text" at bounding box center [429, 66] width 587 height 19
paste input "170259001"
type input "170259001"
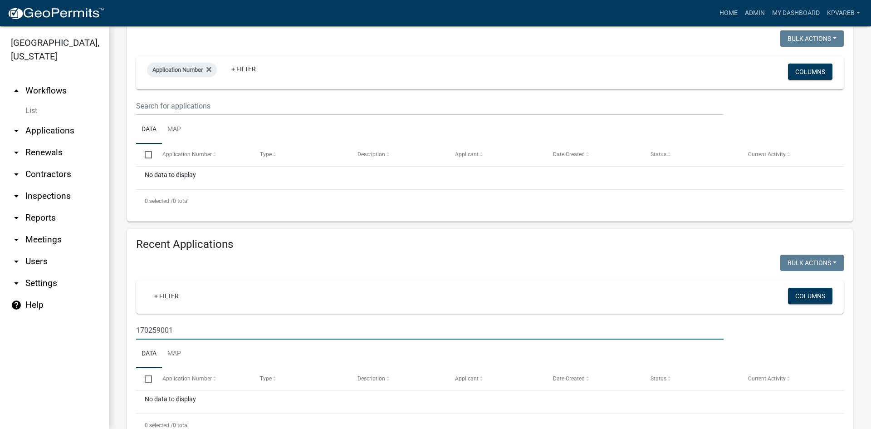
scroll to position [134, 0]
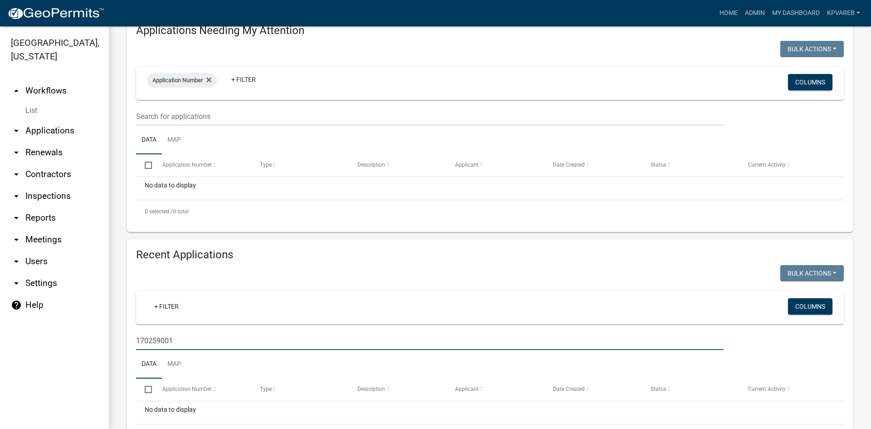
drag, startPoint x: 178, startPoint y: 342, endPoint x: 134, endPoint y: 346, distance: 44.2
click at [134, 346] on div "170259001" at bounding box center [429, 340] width 601 height 19
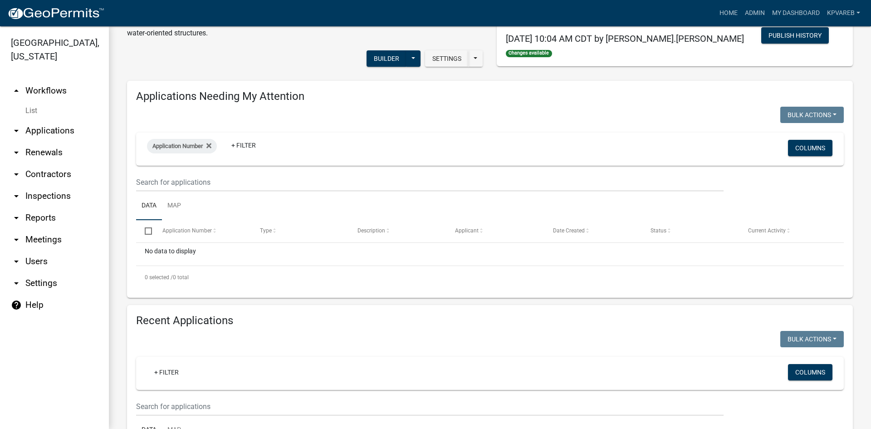
scroll to position [0, 0]
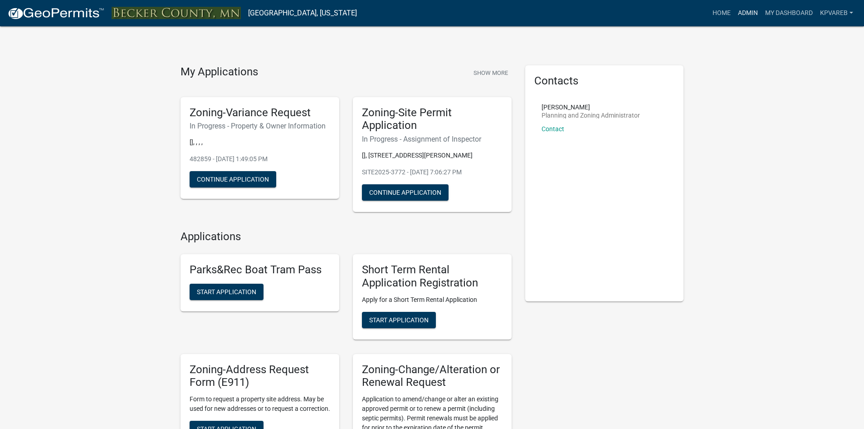
click at [749, 15] on link "Admin" at bounding box center [747, 13] width 27 height 17
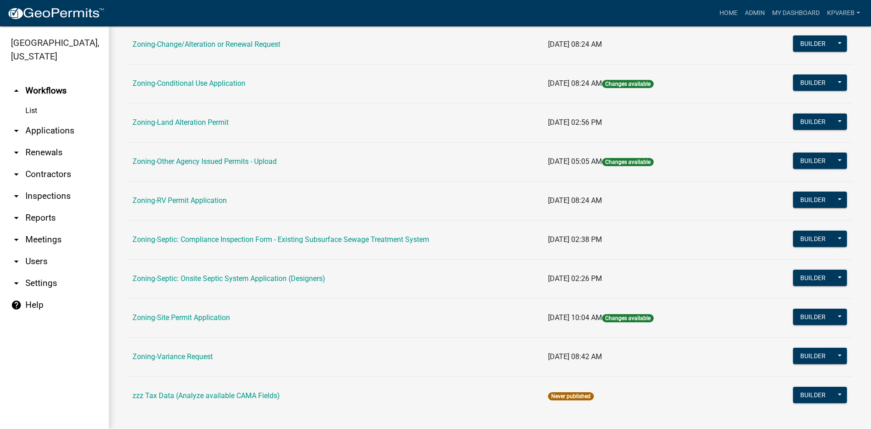
scroll to position [261, 0]
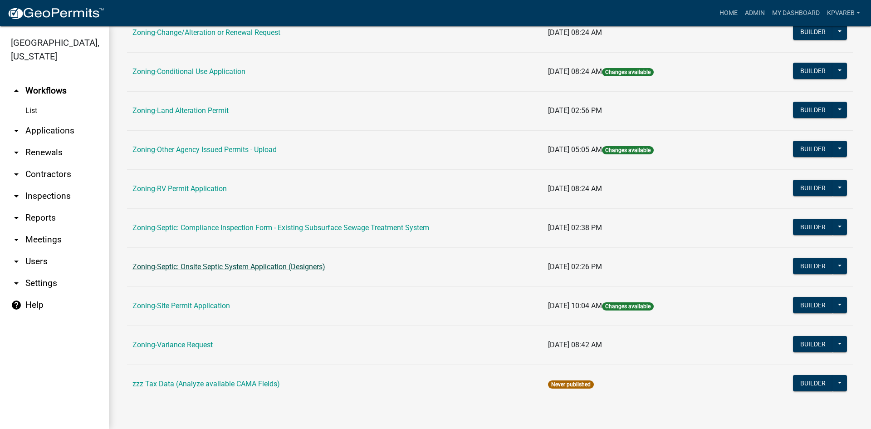
click at [239, 262] on link "Zoning-Septic: Onsite Septic System Application (Designers)" at bounding box center [228, 266] width 193 height 9
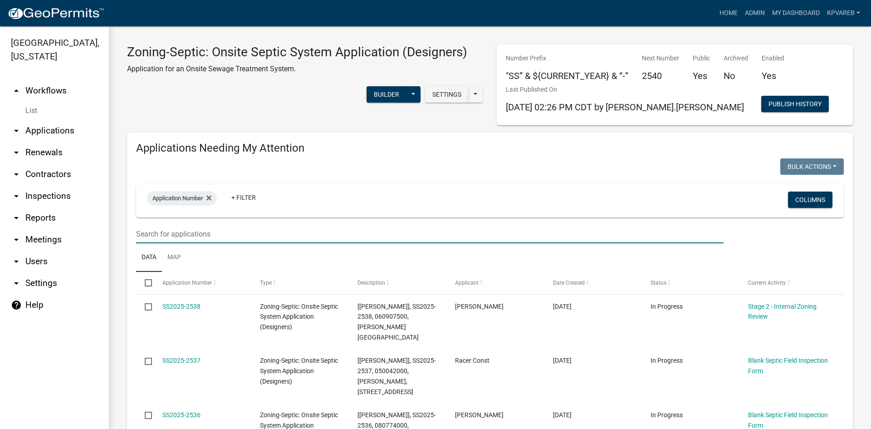
click at [155, 236] on input "text" at bounding box center [429, 234] width 587 height 19
drag, startPoint x: 165, startPoint y: 235, endPoint x: 148, endPoint y: 235, distance: 17.2
click at [148, 235] on input "[PERSON_NAME]" at bounding box center [429, 234] width 587 height 19
click at [156, 230] on input "[PERSON_NAME]" at bounding box center [429, 234] width 587 height 19
click at [161, 232] on input "[PERSON_NAME]" at bounding box center [429, 234] width 587 height 19
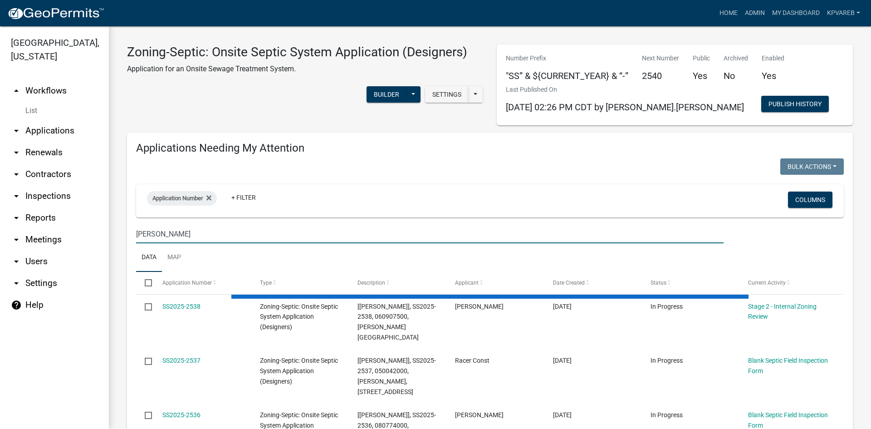
click at [160, 232] on input "[PERSON_NAME]" at bounding box center [429, 234] width 587 height 19
click at [159, 234] on input "[PERSON_NAME]" at bounding box center [429, 234] width 587 height 19
click at [161, 234] on input "[PERSON_NAME]" at bounding box center [429, 234] width 587 height 19
click at [167, 235] on input "[PERSON_NAME]" at bounding box center [429, 234] width 587 height 19
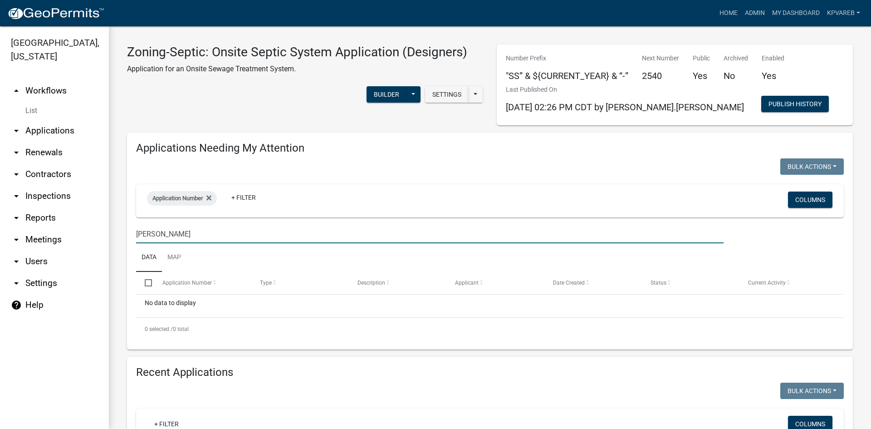
drag, startPoint x: 156, startPoint y: 235, endPoint x: 162, endPoint y: 230, distance: 7.2
click at [162, 230] on input "[PERSON_NAME]" at bounding box center [429, 234] width 587 height 19
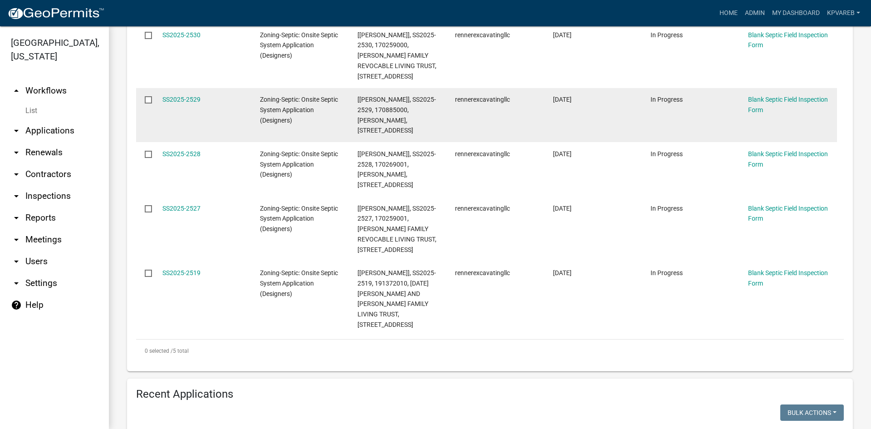
scroll to position [272, 0]
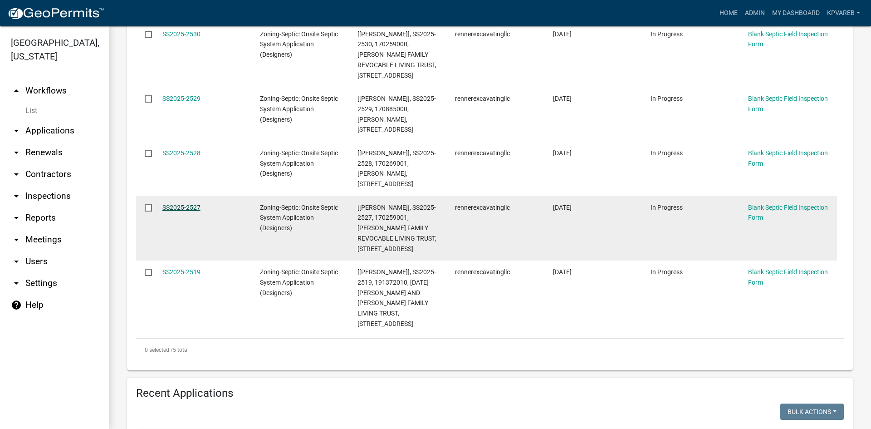
type input "[PERSON_NAME]"
click at [186, 207] on link "SS2025-2527" at bounding box center [181, 207] width 38 height 7
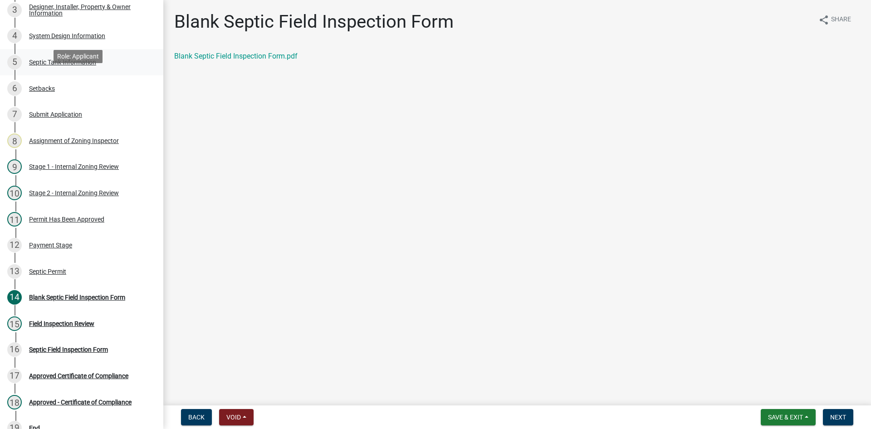
scroll to position [142, 0]
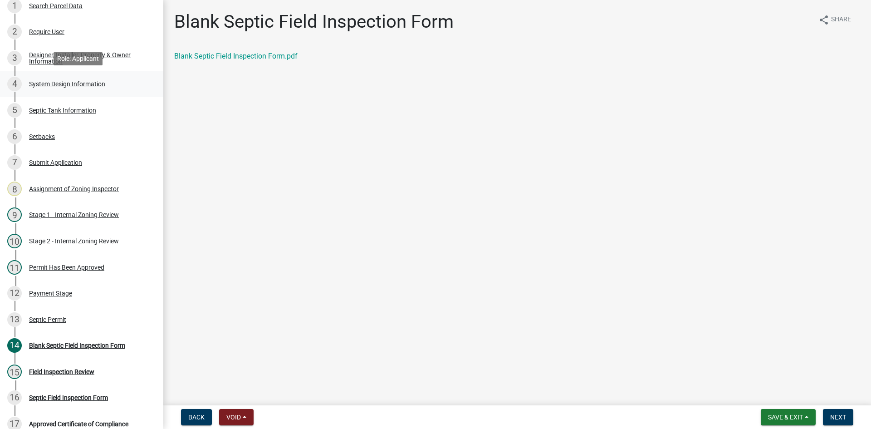
click at [88, 85] on div "System Design Information" at bounding box center [67, 84] width 76 height 6
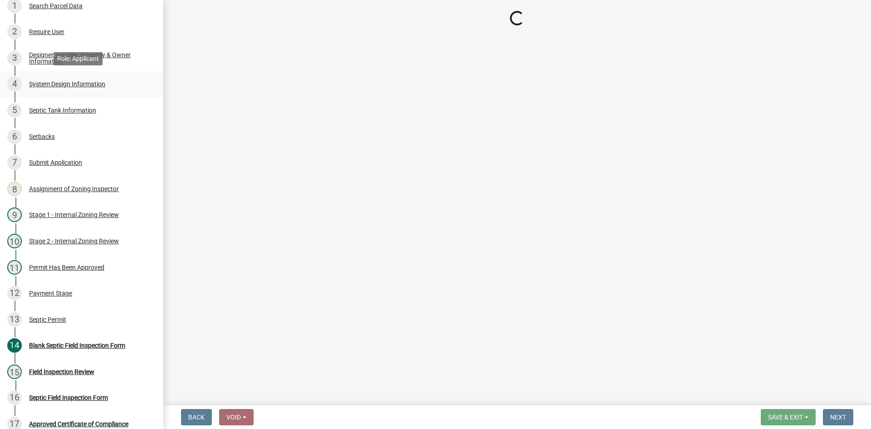
select select "454a198f-2b5b-4bb2-b044-9e5b1e604e9c"
select select "d11049ea-91d0-42ef-8f23-5bc08afa6acf"
select select "011fbff4-a41d-4a75-9bd8-71c7e6c69e0d"
select select "85fdfef2-2683-4311-b5d5-5505f6411127"
select select "ba735beb-519e-40f0-ae20-62d65fc4c46b"
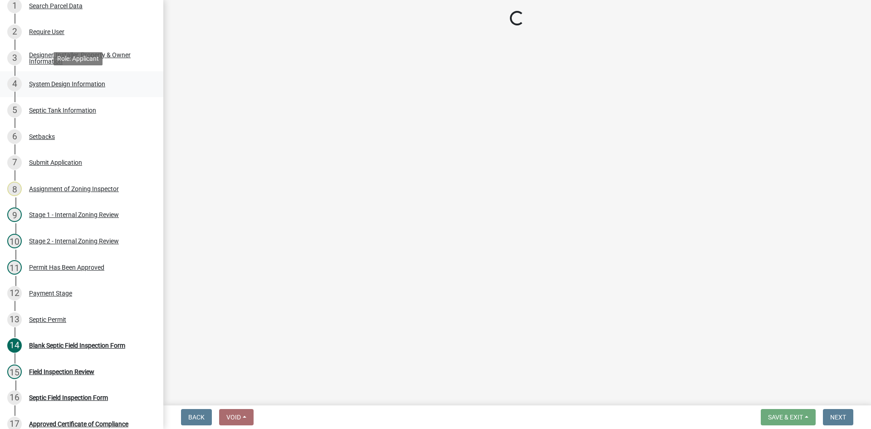
select select "ef698bf5-6172-44c1-9ffb-522c07469aed"
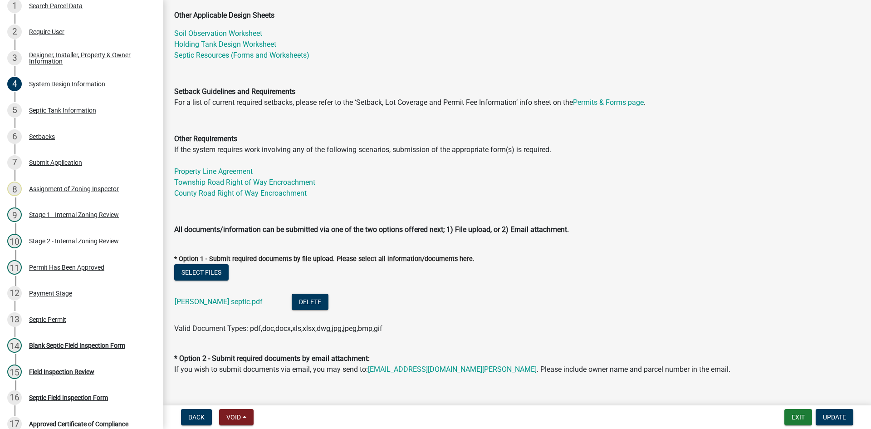
scroll to position [363, 0]
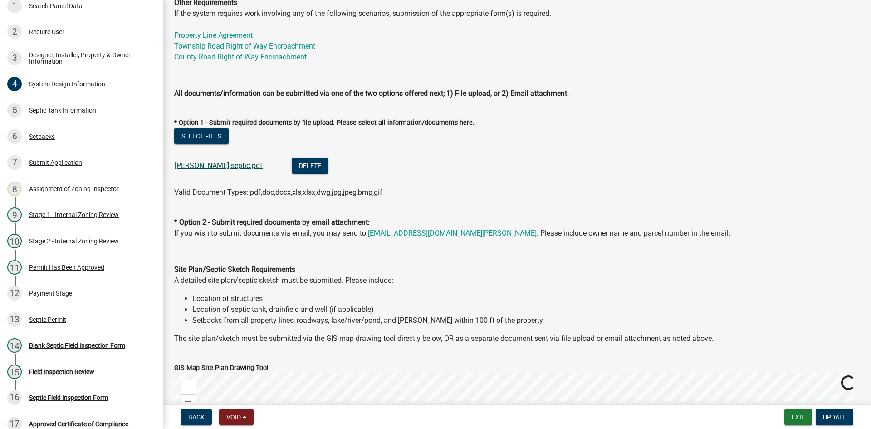
click at [206, 166] on link "[PERSON_NAME] septic.pdf" at bounding box center [219, 165] width 88 height 9
